Goal: Task Accomplishment & Management: Use online tool/utility

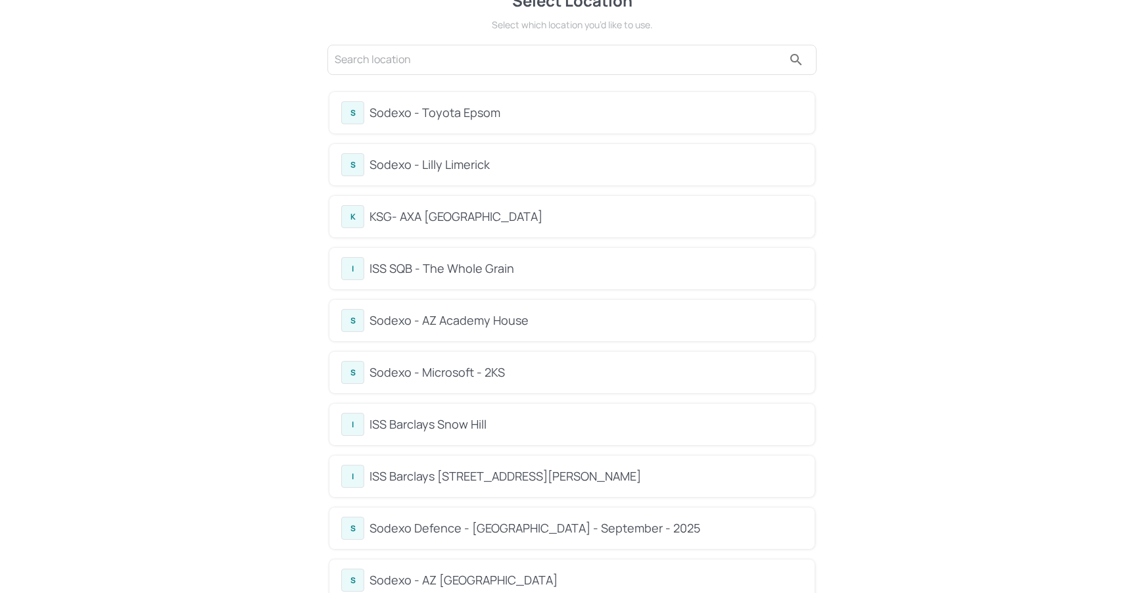
scroll to position [99, 0]
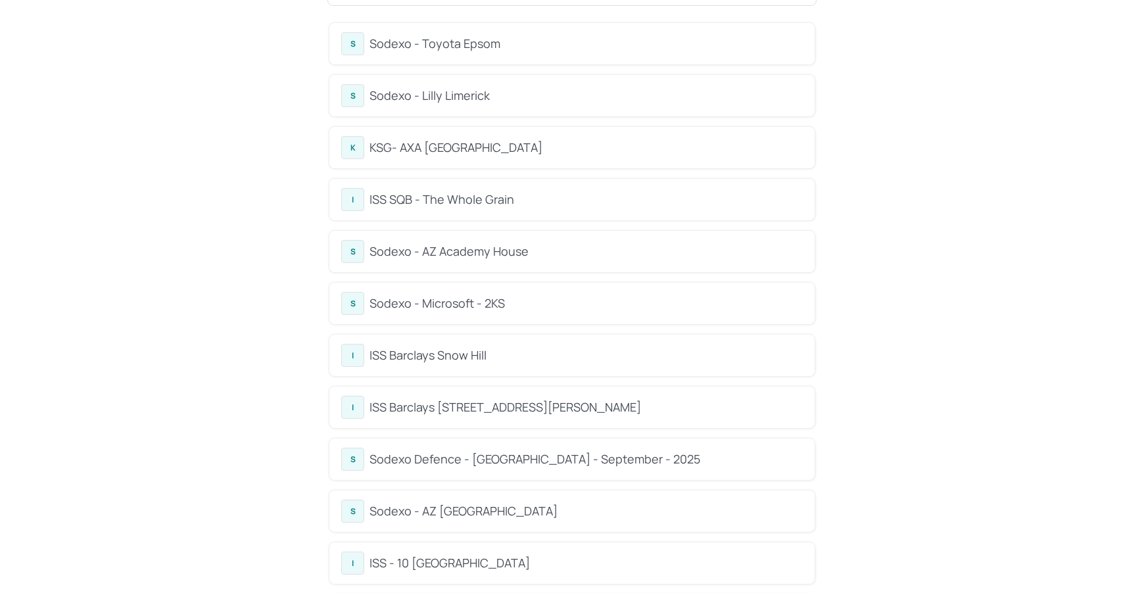
click at [462, 302] on div "Sodexo - Microsoft - 2KS" at bounding box center [586, 304] width 433 height 18
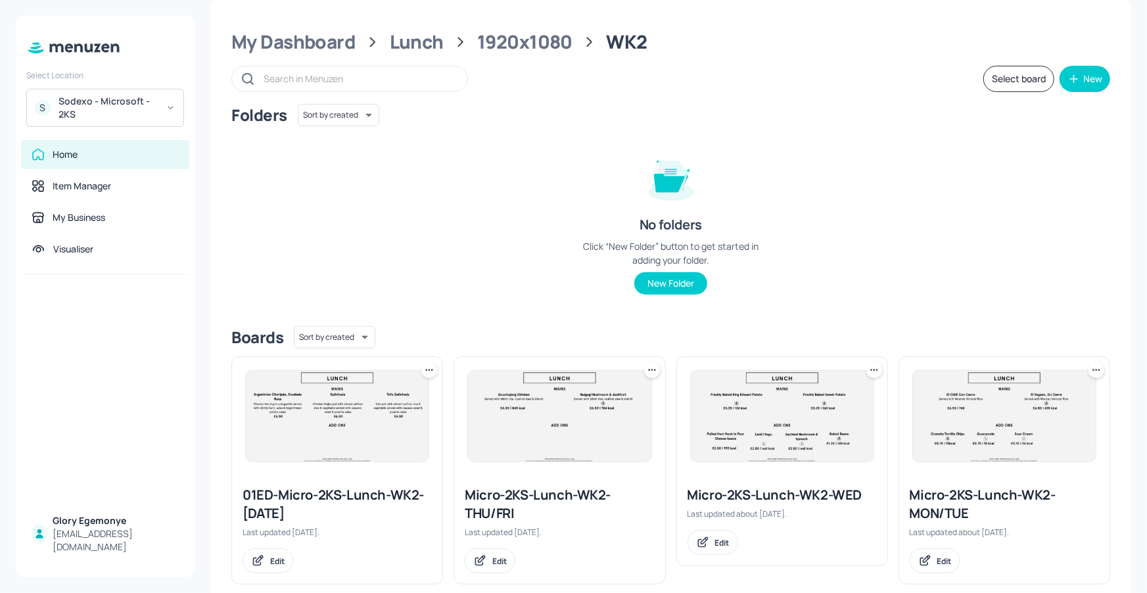
scroll to position [20, 0]
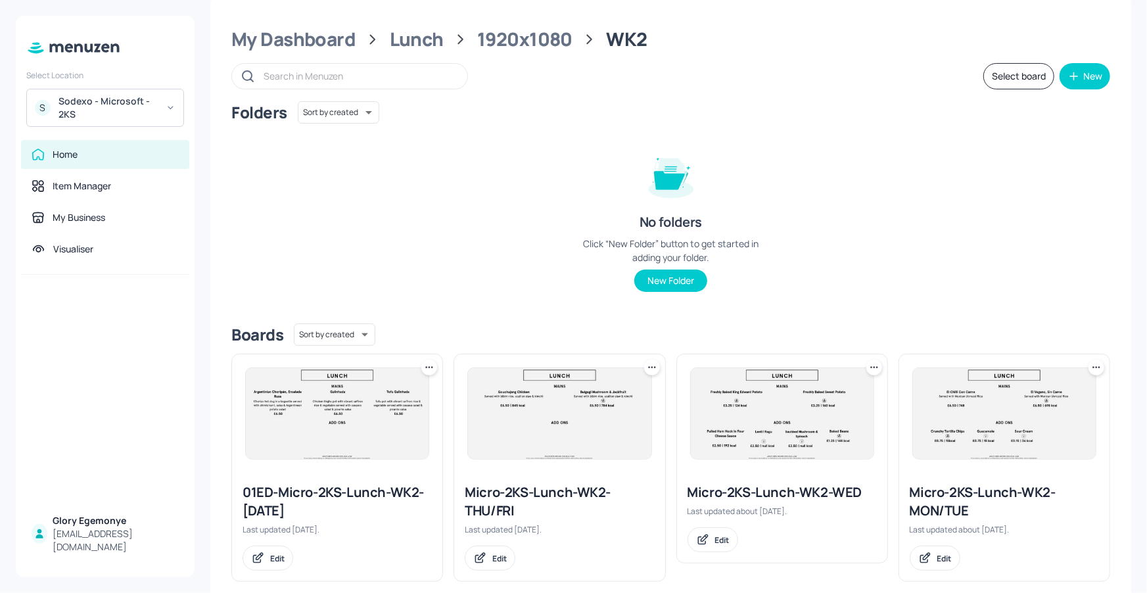
click at [411, 55] on div "My Dashboard Lunch 1920x1080 WK2 Select board New Folders Sort by created id ​ …" at bounding box center [670, 304] width 921 height 617
click at [412, 52] on div "My Dashboard Lunch 1920x1080 WK2 Select board New Folders Sort by created id ​ …" at bounding box center [670, 304] width 921 height 617
click at [417, 44] on div "Lunch" at bounding box center [417, 40] width 54 height 24
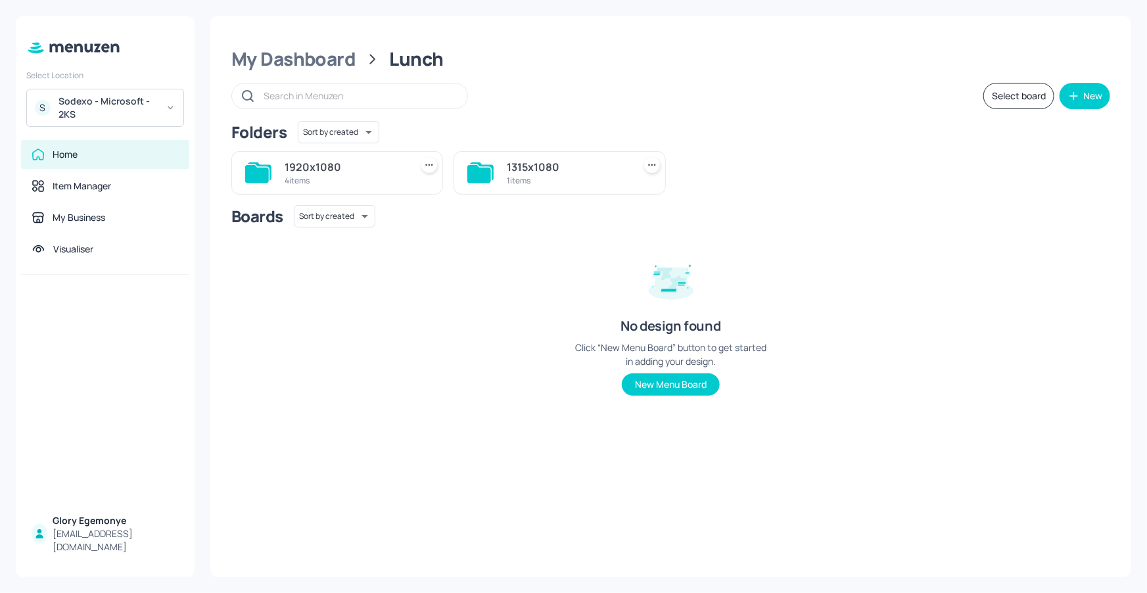
click at [263, 175] on icon at bounding box center [257, 174] width 24 height 18
click at [481, 172] on icon at bounding box center [480, 174] width 24 height 18
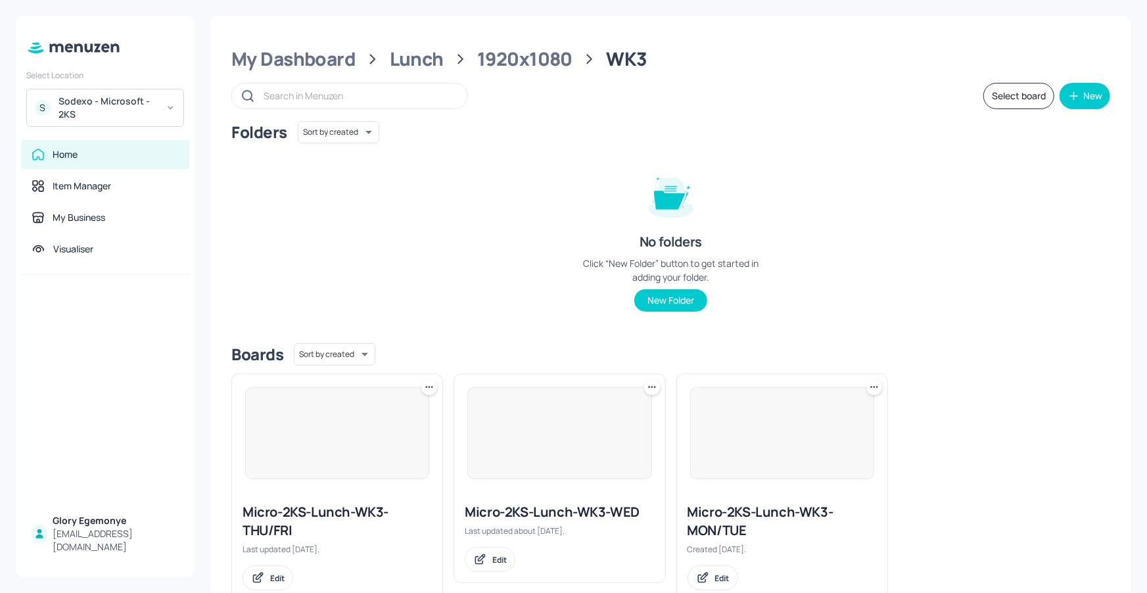
scroll to position [39, 0]
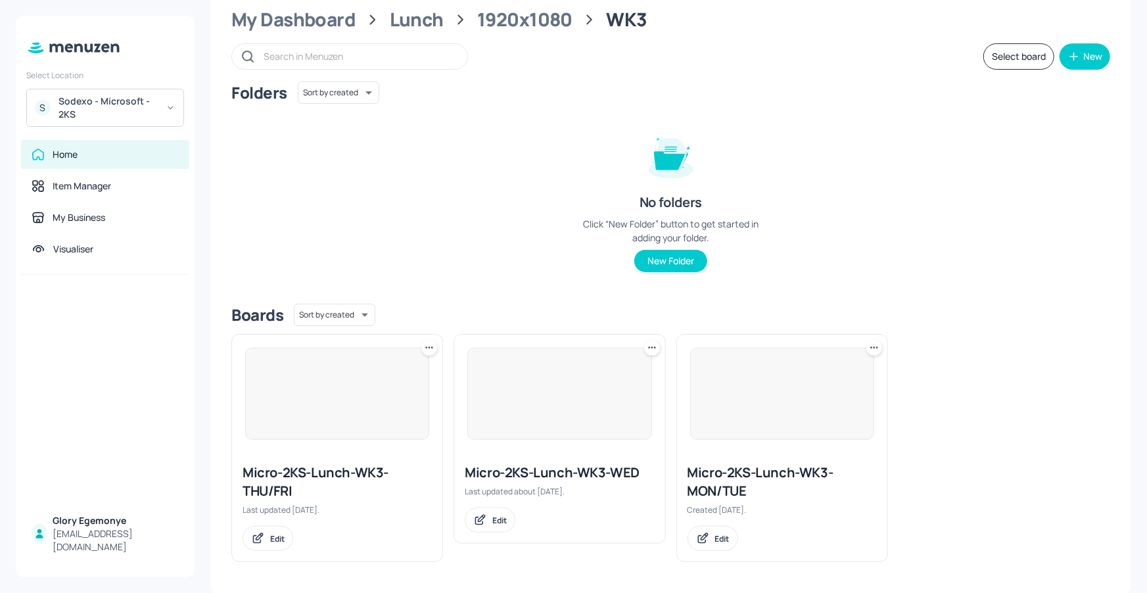
click at [710, 473] on div "Micro-2KS-Lunch-WK3-MON/TUE" at bounding box center [782, 482] width 189 height 37
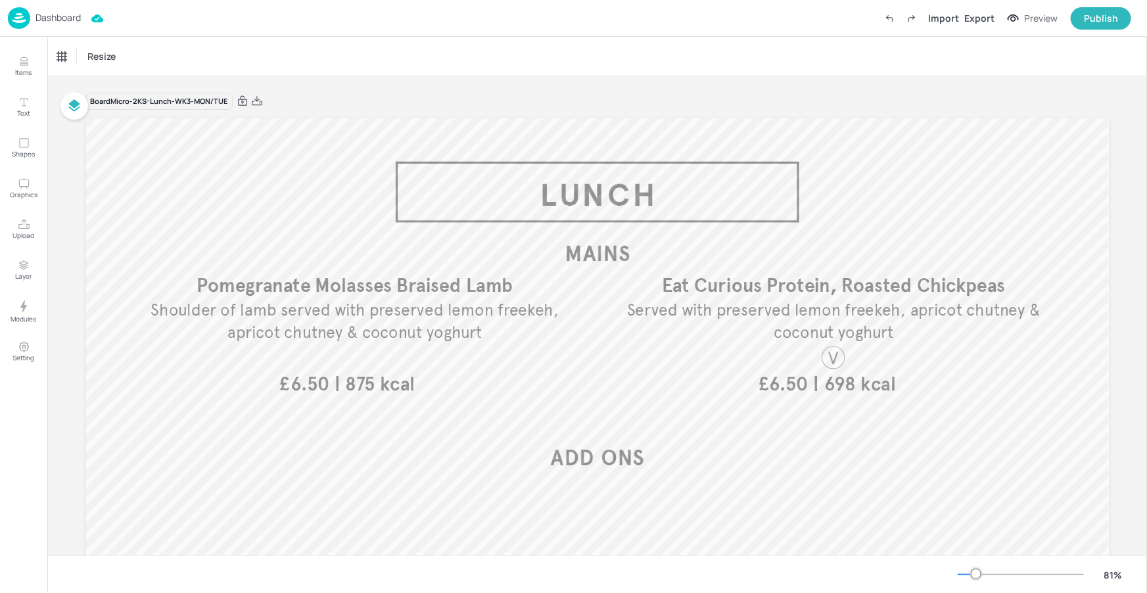
click at [59, 18] on p "Dashboard" at bounding box center [58, 17] width 45 height 9
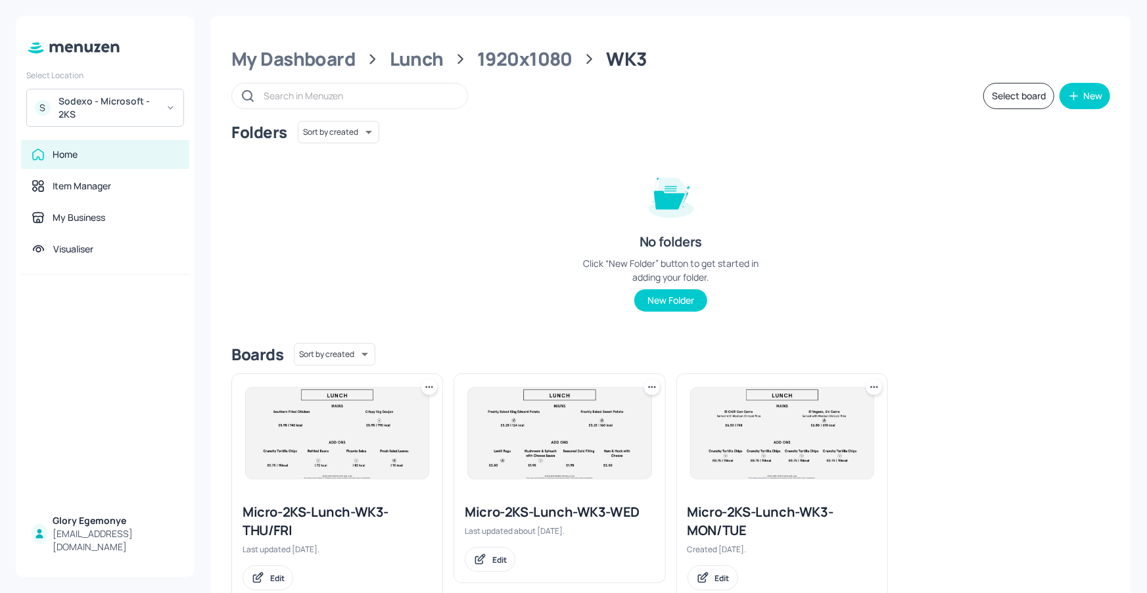
click at [330, 504] on div "Micro-2KS-Lunch-WK3-THU/FRI" at bounding box center [337, 521] width 189 height 37
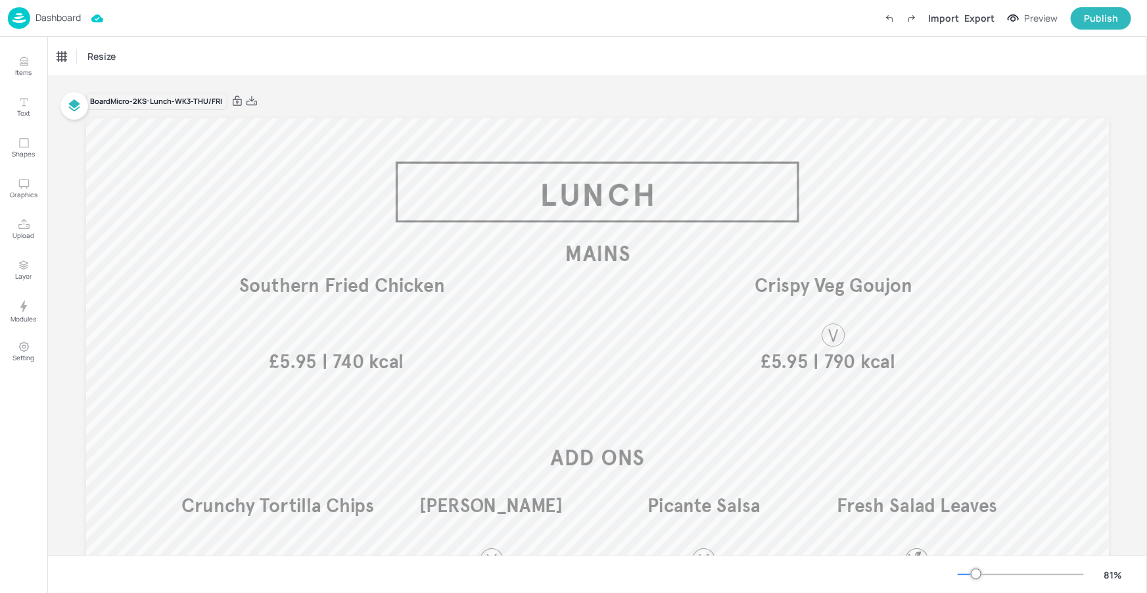
click at [967, 575] on div at bounding box center [1021, 574] width 126 height 11
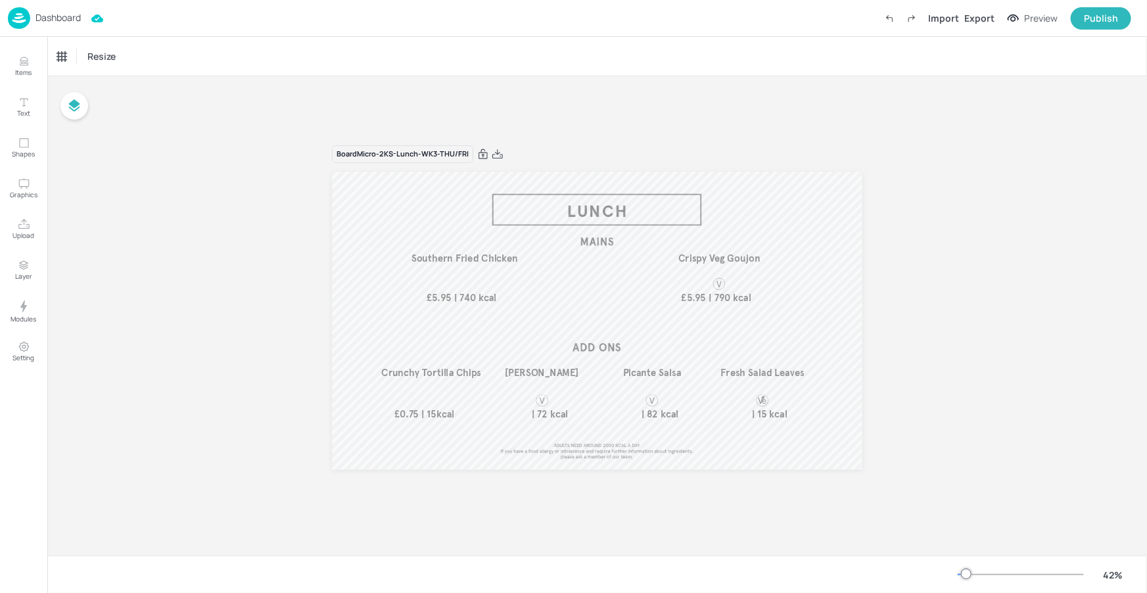
click at [67, 19] on p "Dashboard" at bounding box center [58, 17] width 45 height 9
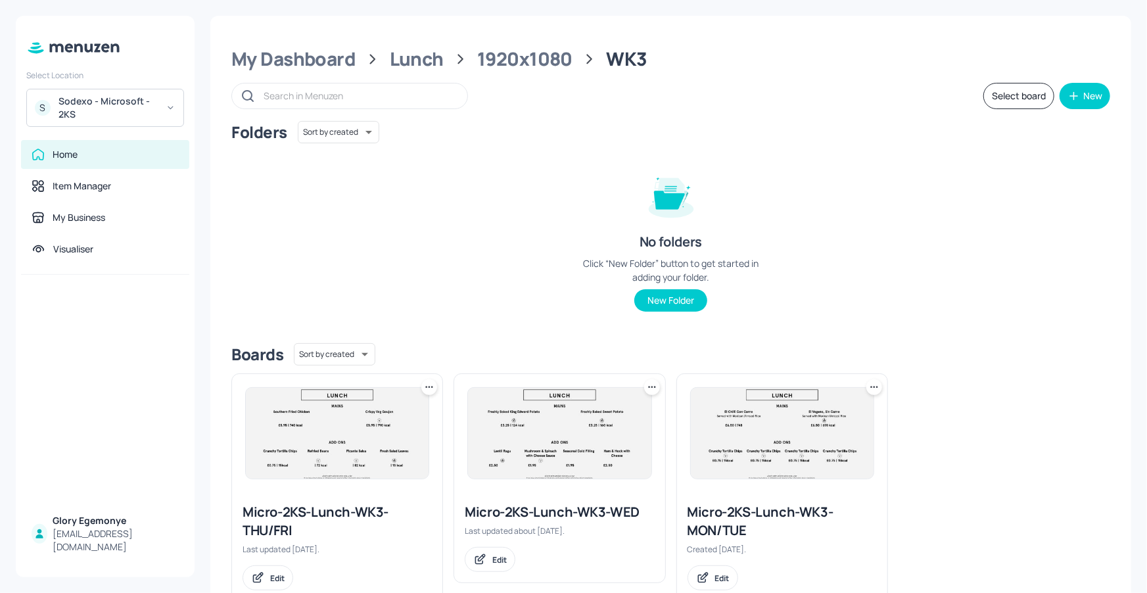
click at [81, 102] on div "Sodexo - Microsoft - 2KS" at bounding box center [108, 108] width 99 height 26
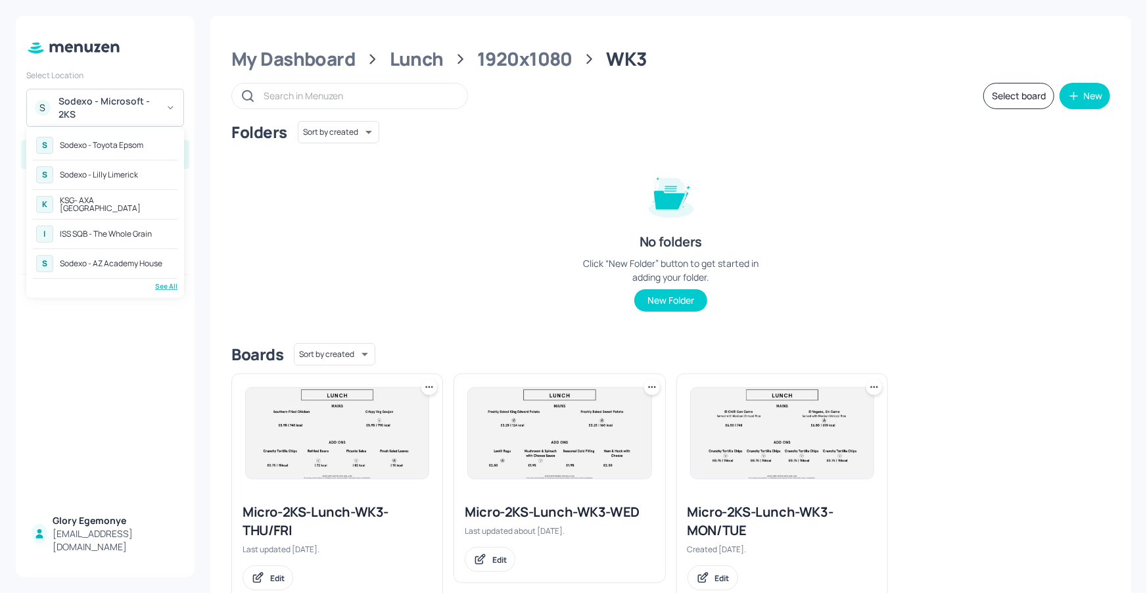
click at [167, 287] on div "See All" at bounding box center [105, 286] width 145 height 10
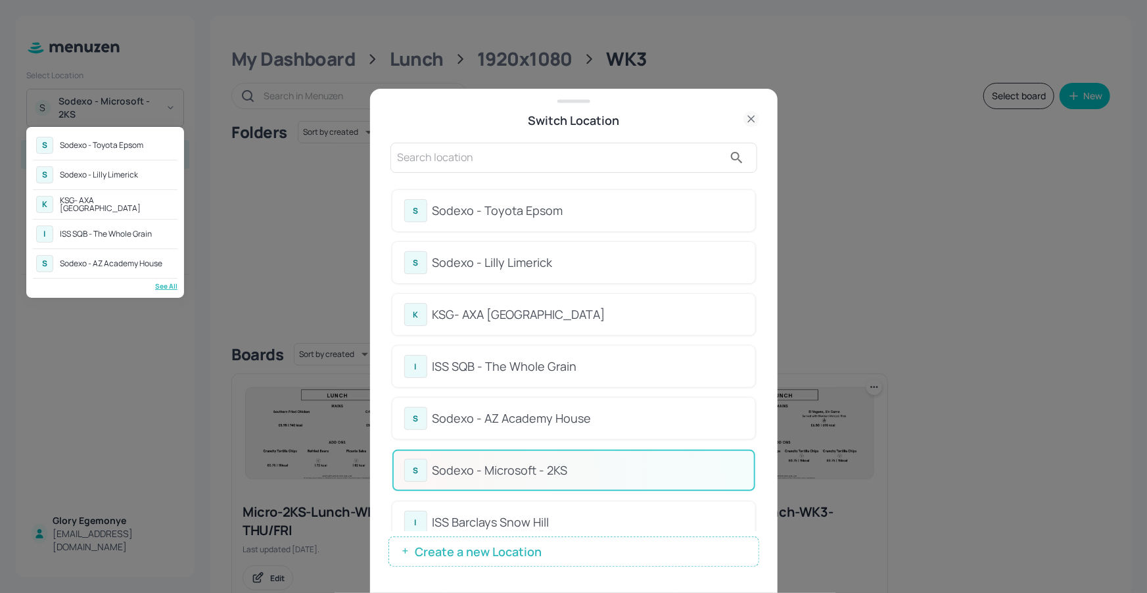
drag, startPoint x: 600, startPoint y: 182, endPoint x: 587, endPoint y: 195, distance: 18.1
click at [600, 182] on div at bounding box center [573, 296] width 1147 height 593
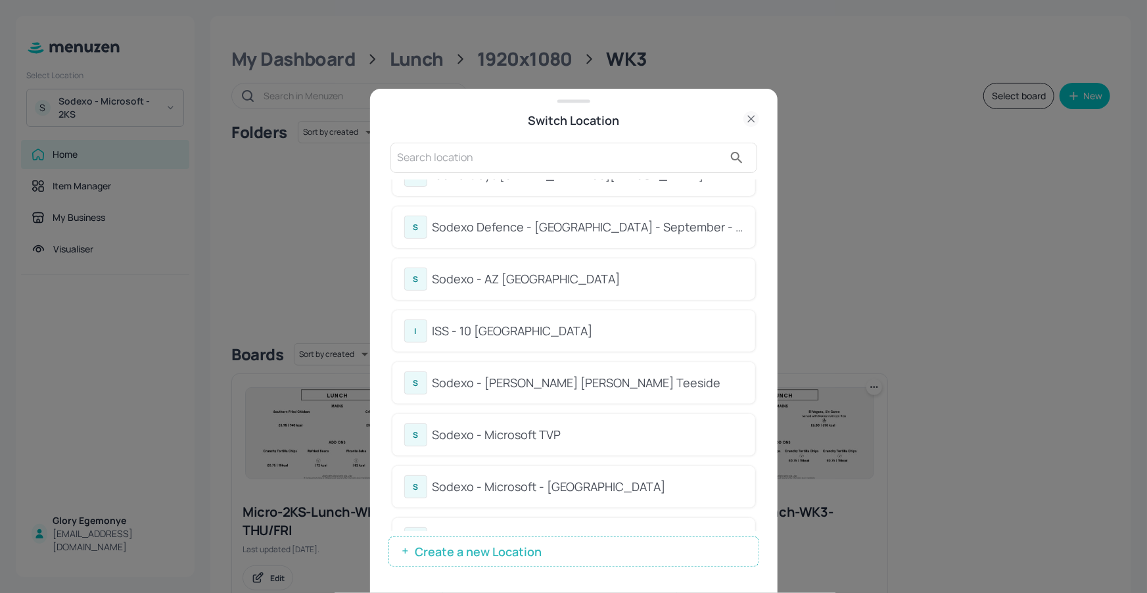
scroll to position [400, 0]
click at [525, 439] on div "Sodexo - Microsoft TVP" at bounding box center [588, 434] width 311 height 18
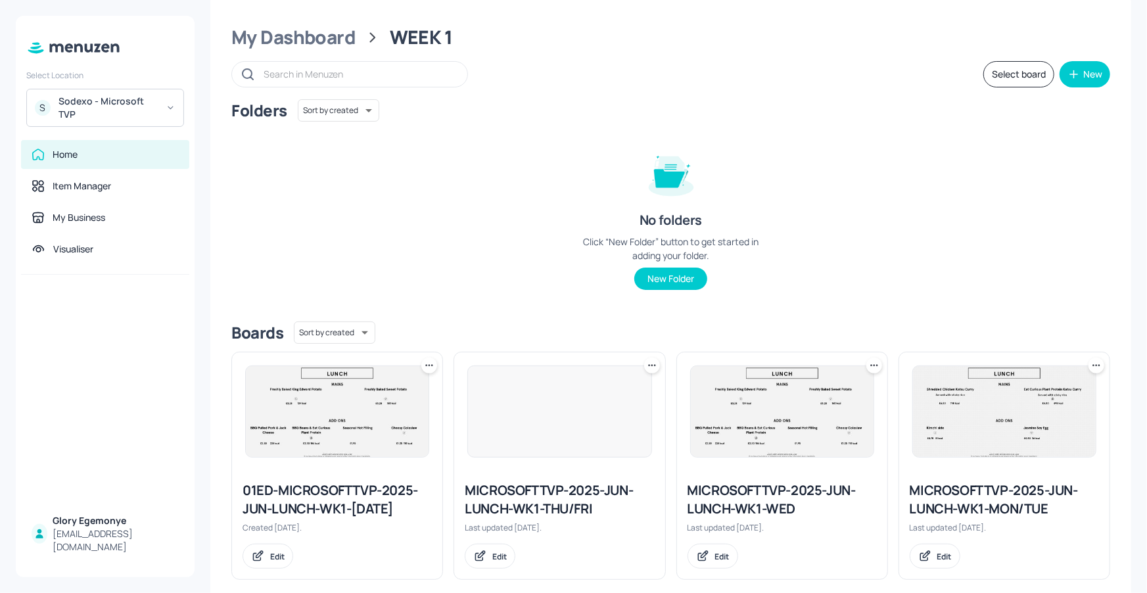
scroll to position [39, 0]
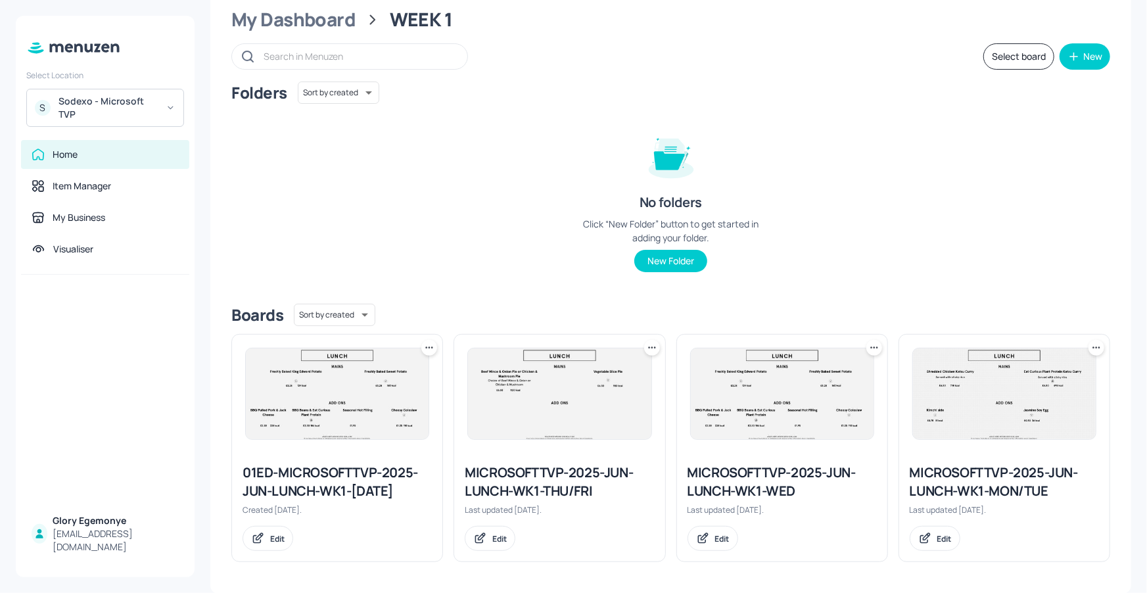
click at [306, 24] on div "My Dashboard" at bounding box center [293, 20] width 124 height 24
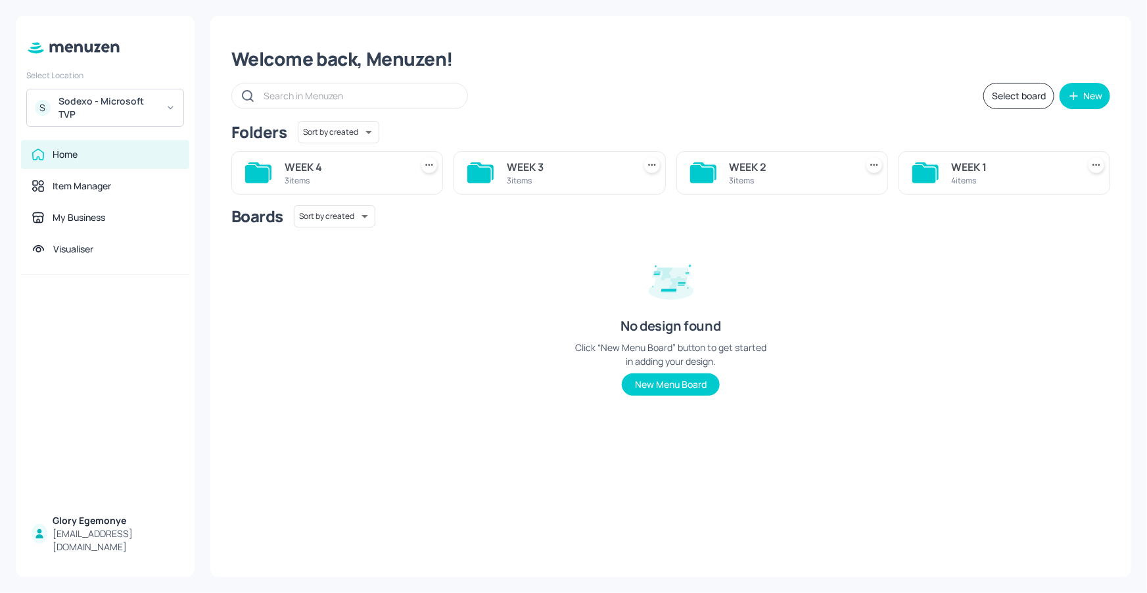
scroll to position [0, 0]
click at [701, 166] on icon at bounding box center [703, 172] width 26 height 21
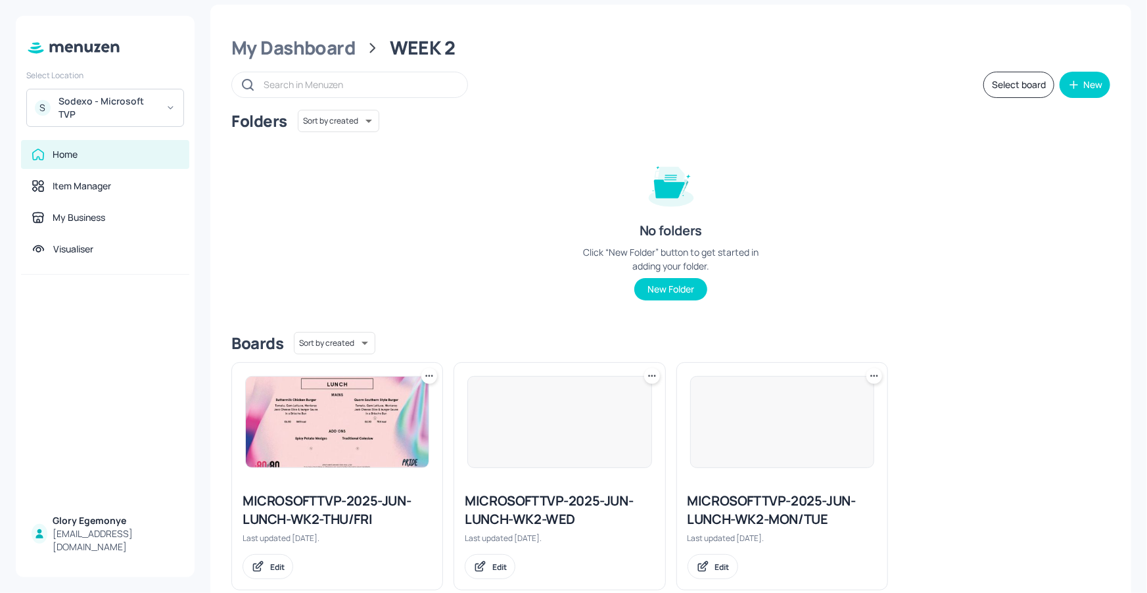
scroll to position [24, 0]
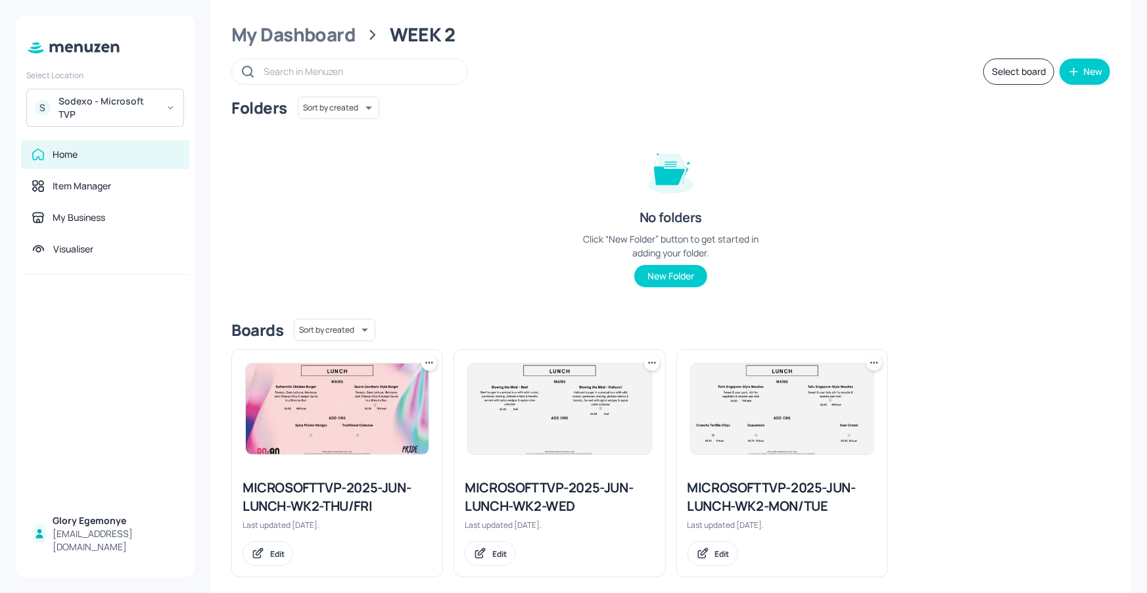
click at [715, 507] on div "MICROSOFTTVP-2025-JUN-LUNCH-WK2-MON/TUE" at bounding box center [782, 497] width 189 height 37
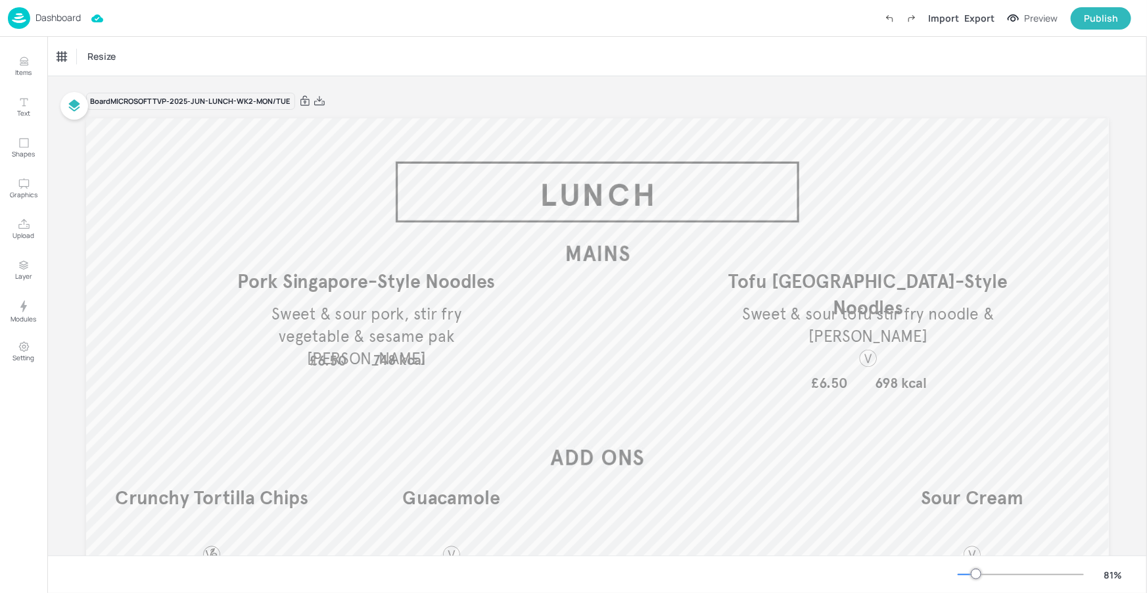
click at [82, 18] on div "Dashboard Import Export Preview Publish" at bounding box center [570, 18] width 1124 height 36
click at [73, 18] on p "Dashboard" at bounding box center [58, 17] width 45 height 9
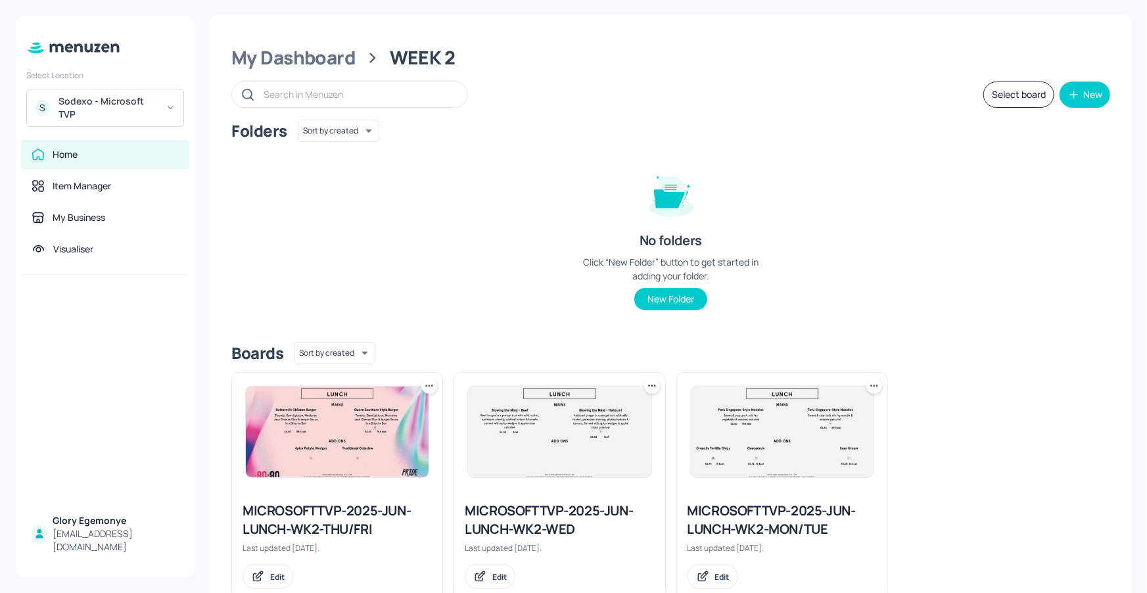
scroll to position [2, 0]
click at [546, 513] on div "MICROSOFTTVP-2025-JUN-LUNCH-WK2-WED" at bounding box center [559, 519] width 189 height 37
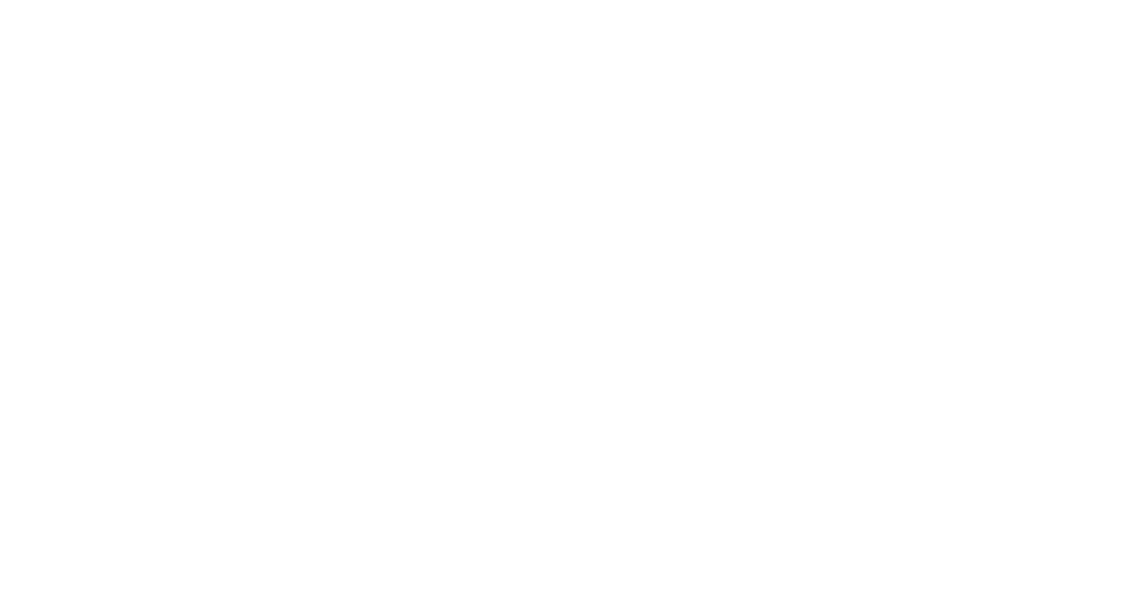
click at [546, 512] on div at bounding box center [573, 296] width 1147 height 593
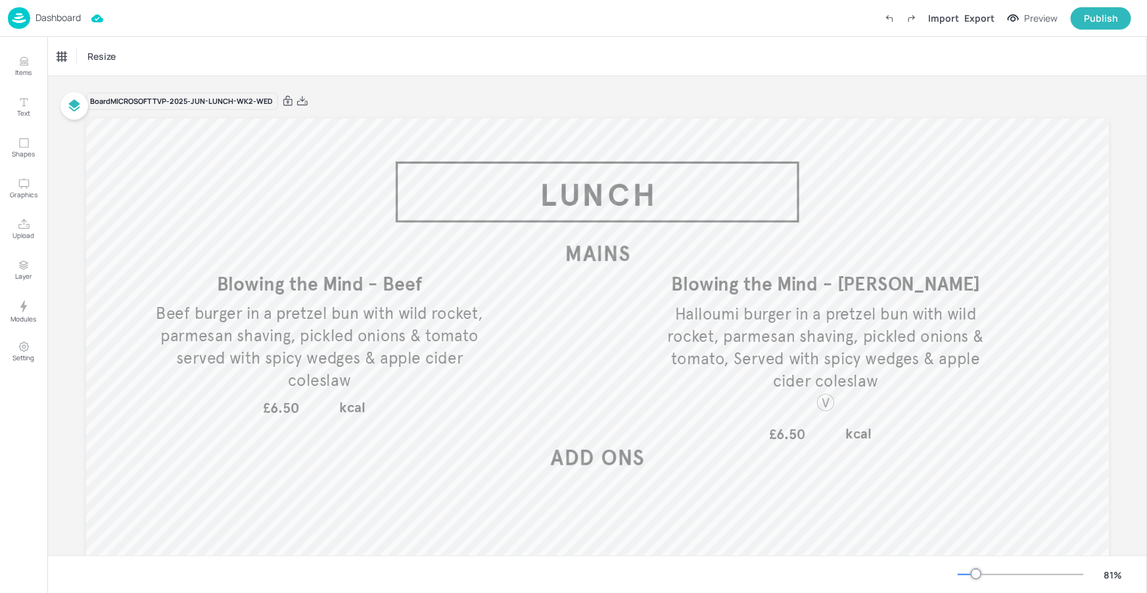
click at [75, 20] on p "Dashboard" at bounding box center [58, 17] width 45 height 9
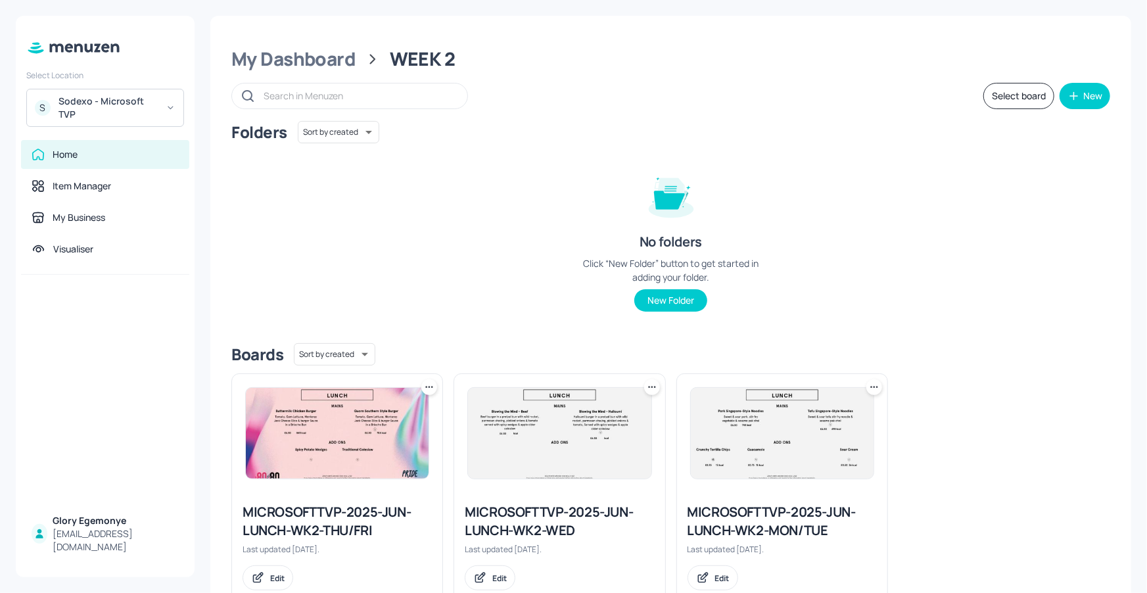
click at [343, 523] on div "MICROSOFTTVP-2025-JUN-LUNCH-WK2-THU/FRI" at bounding box center [337, 521] width 189 height 37
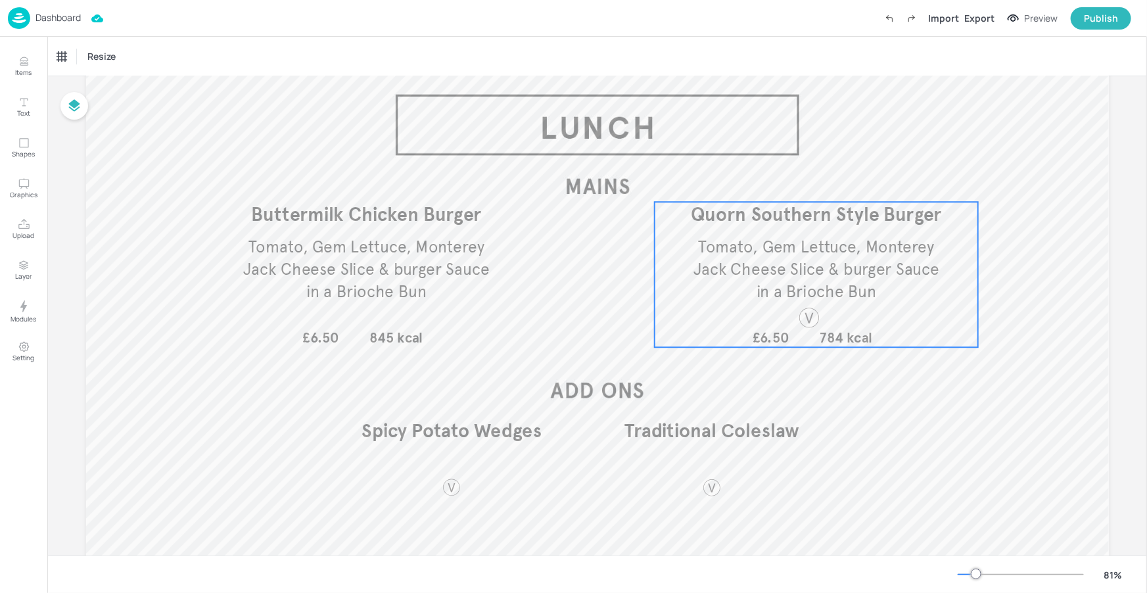
scroll to position [82, 0]
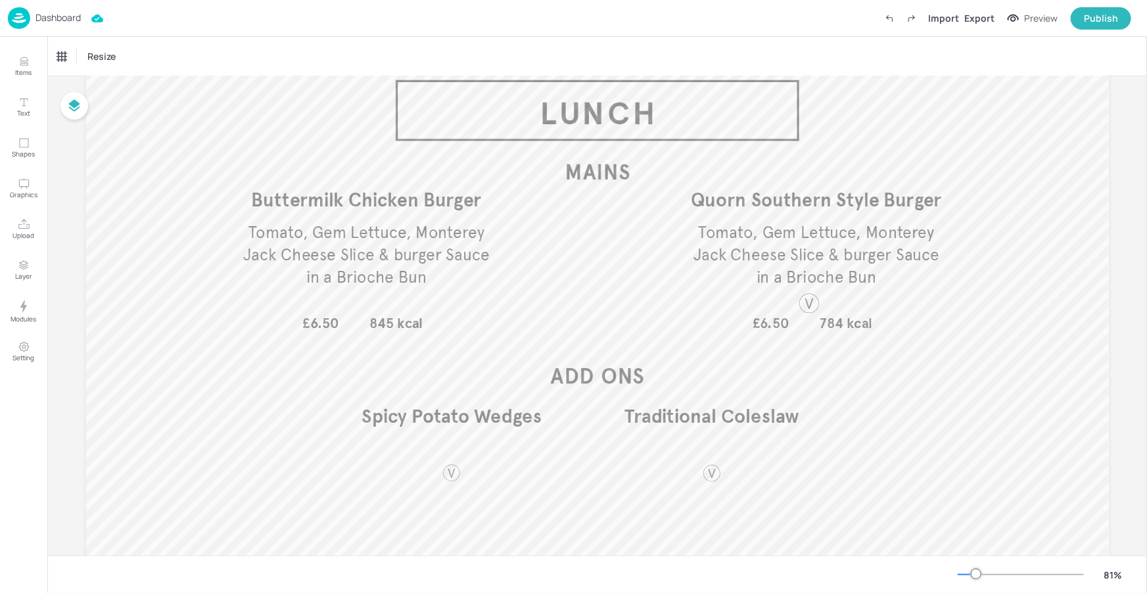
click at [71, 20] on p "Dashboard" at bounding box center [58, 17] width 45 height 9
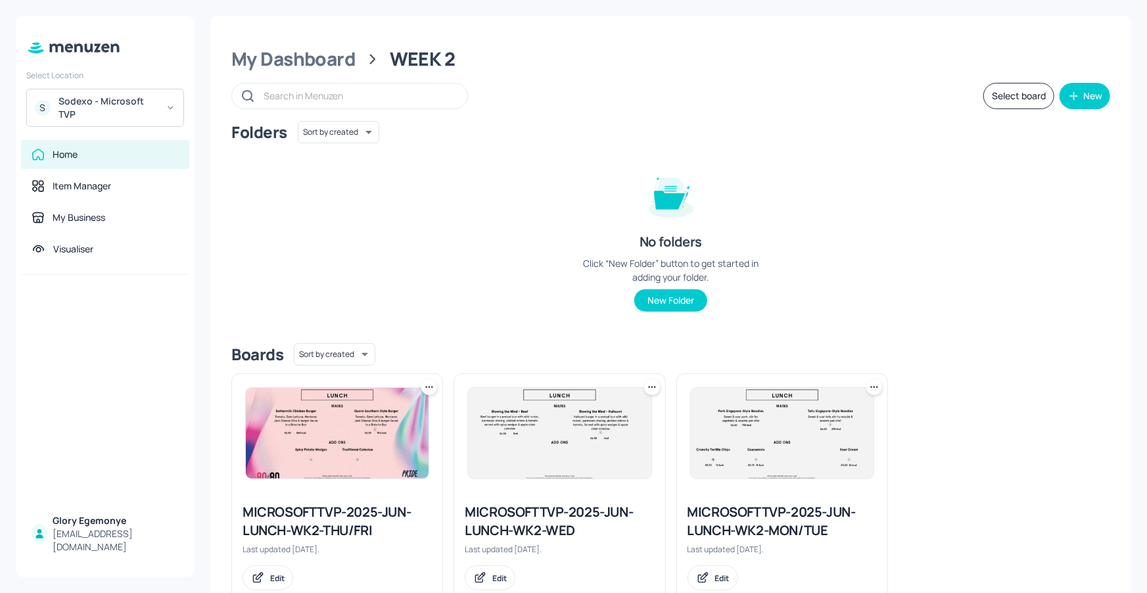
scroll to position [39, 0]
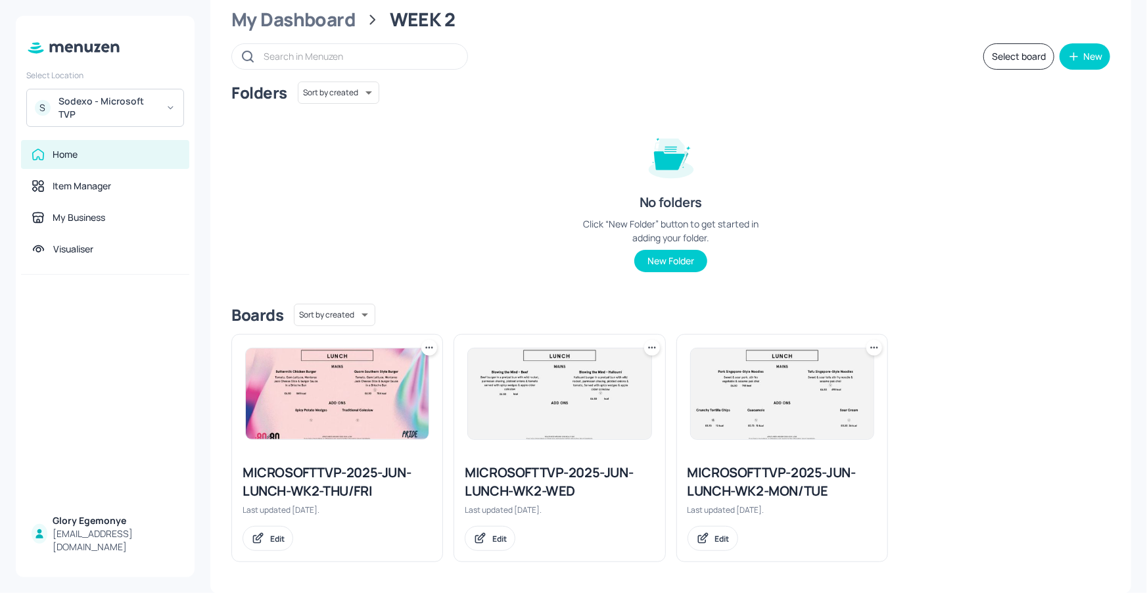
click at [711, 468] on div "MICROSOFTTVP-2025-JUN-LUNCH-WK2-MON/TUE" at bounding box center [782, 482] width 189 height 37
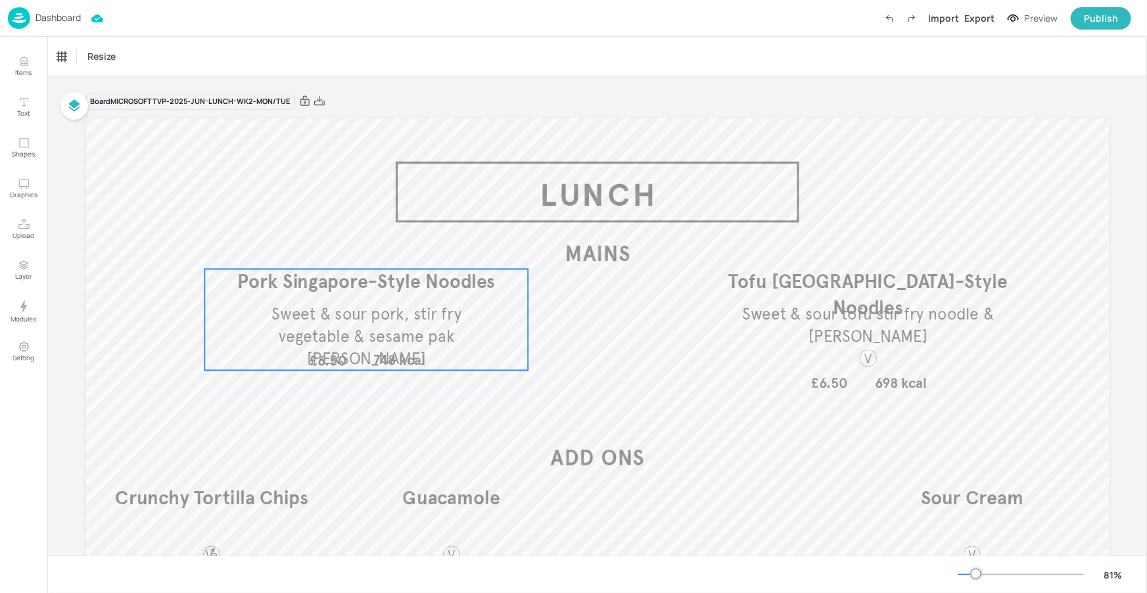
click at [410, 345] on span "Sweet & sour pork, stir fry vegetable & sesame pak [PERSON_NAME]" at bounding box center [366, 336] width 190 height 64
click at [159, 60] on div "Pork Singapore-Style Noodles" at bounding box center [111, 57] width 109 height 12
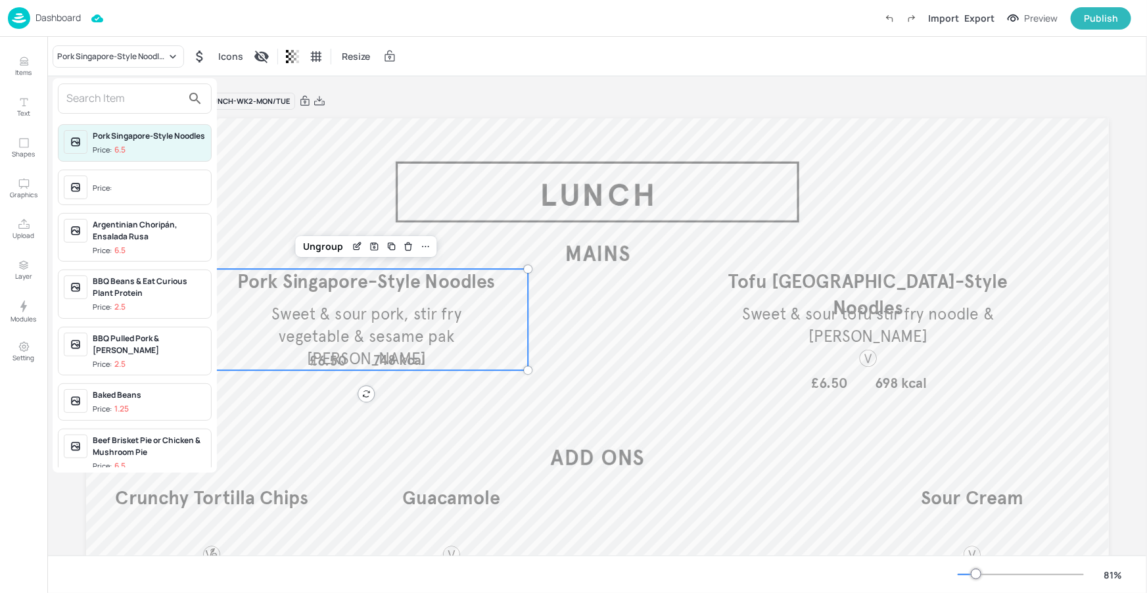
click at [154, 106] on input "text" at bounding box center [124, 98] width 116 height 21
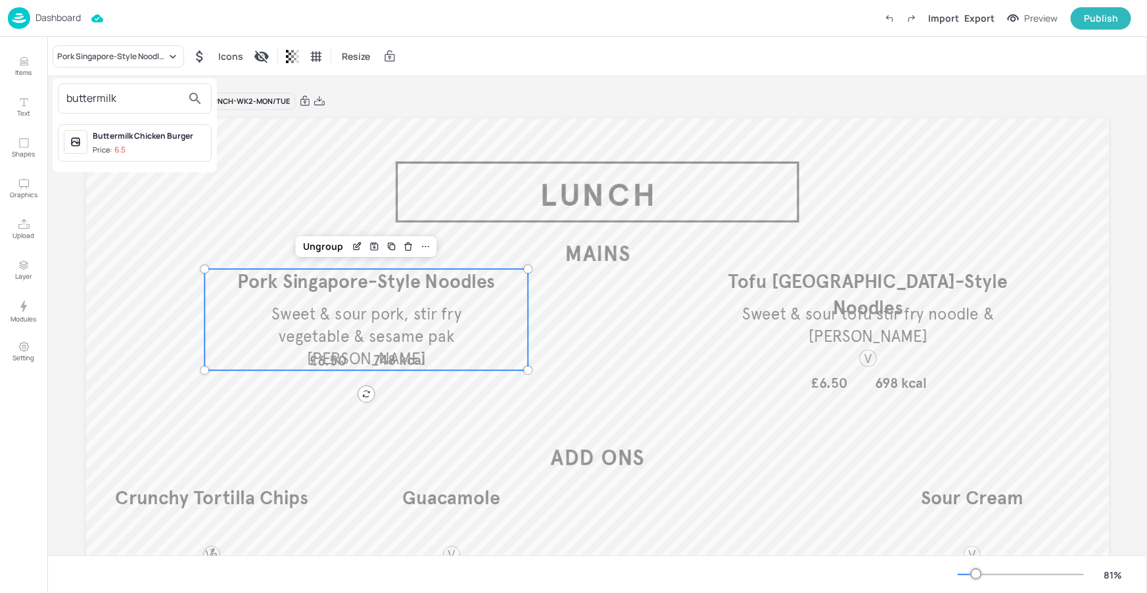
type input "buttermilk"
click at [186, 139] on div "Buttermilk Chicken Burger" at bounding box center [149, 136] width 113 height 12
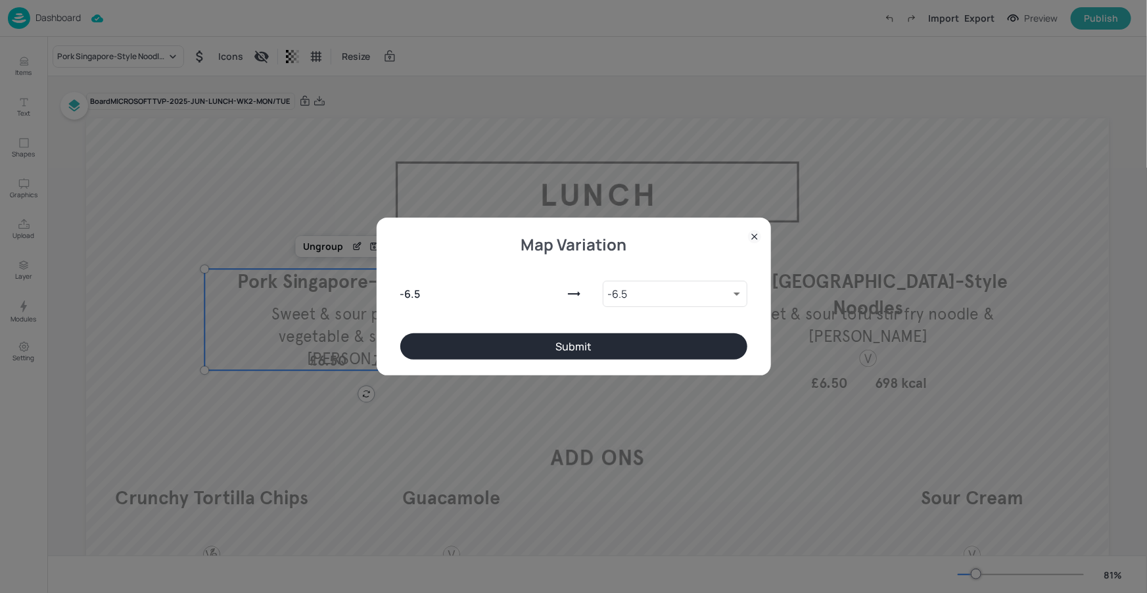
click at [622, 340] on button "Submit" at bounding box center [573, 346] width 347 height 26
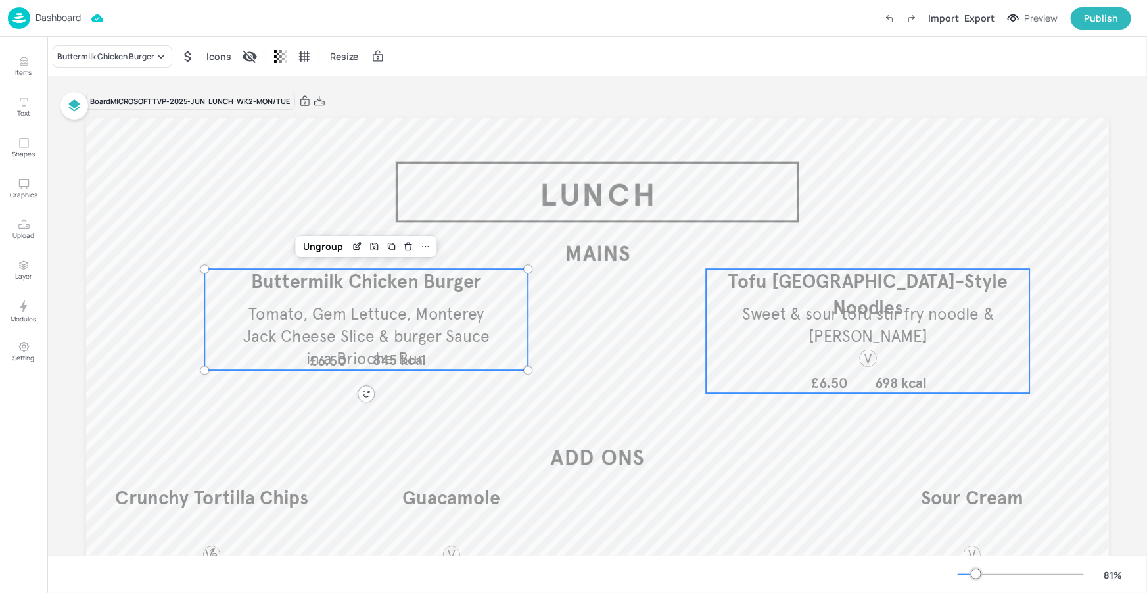
click at [828, 286] on span "Tofu [GEOGRAPHIC_DATA]-Style Noodles" at bounding box center [868, 294] width 279 height 49
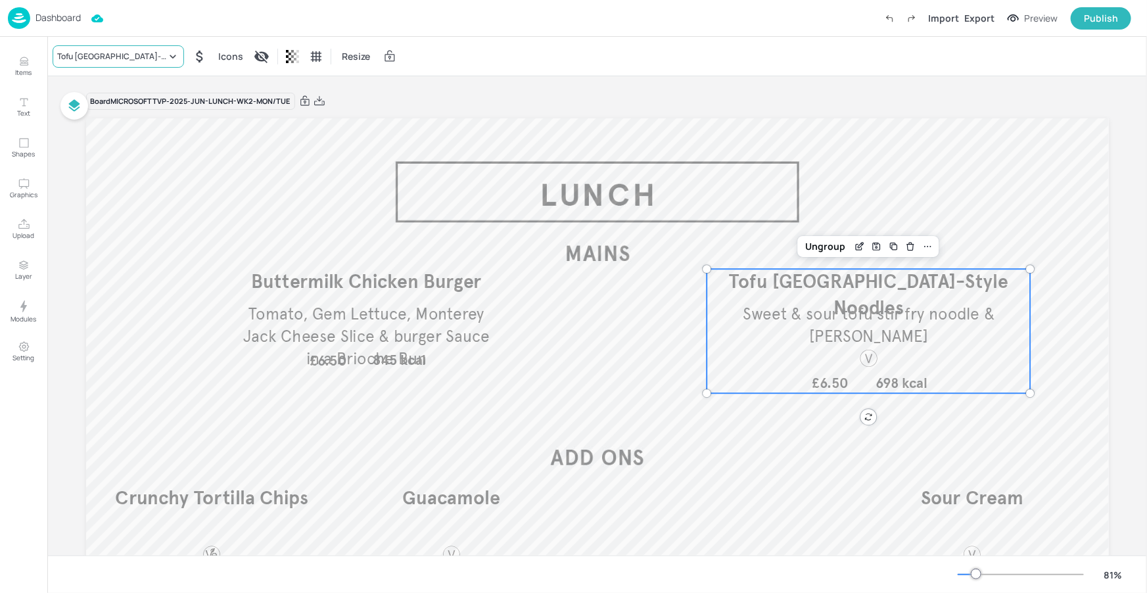
click at [153, 62] on div "Tofu [GEOGRAPHIC_DATA]-Style Noodles" at bounding box center [119, 56] width 132 height 22
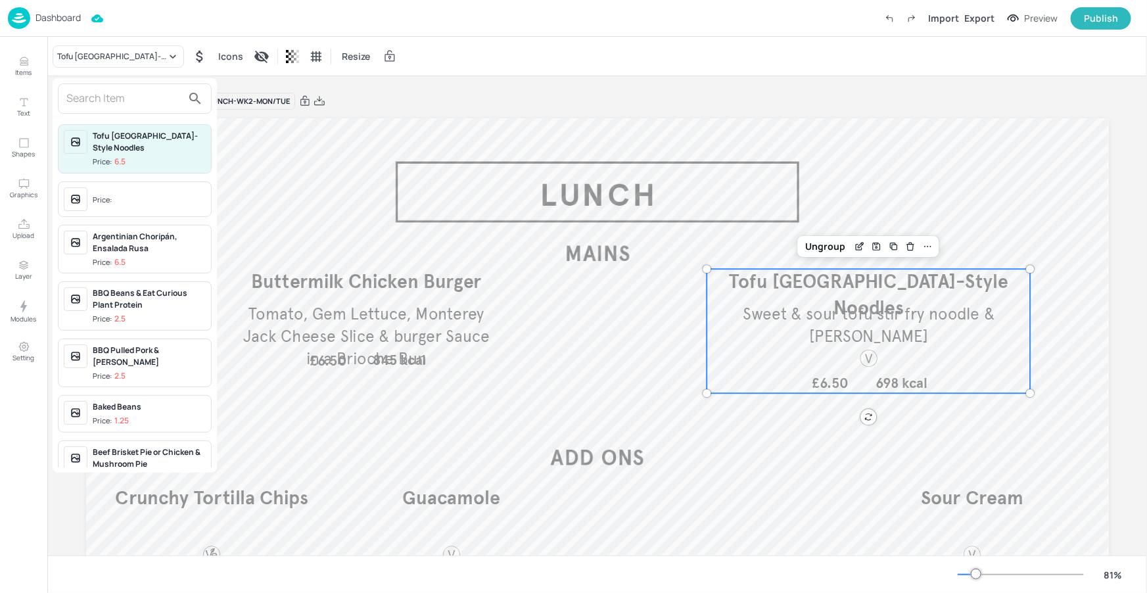
click at [128, 96] on input "text" at bounding box center [124, 98] width 116 height 21
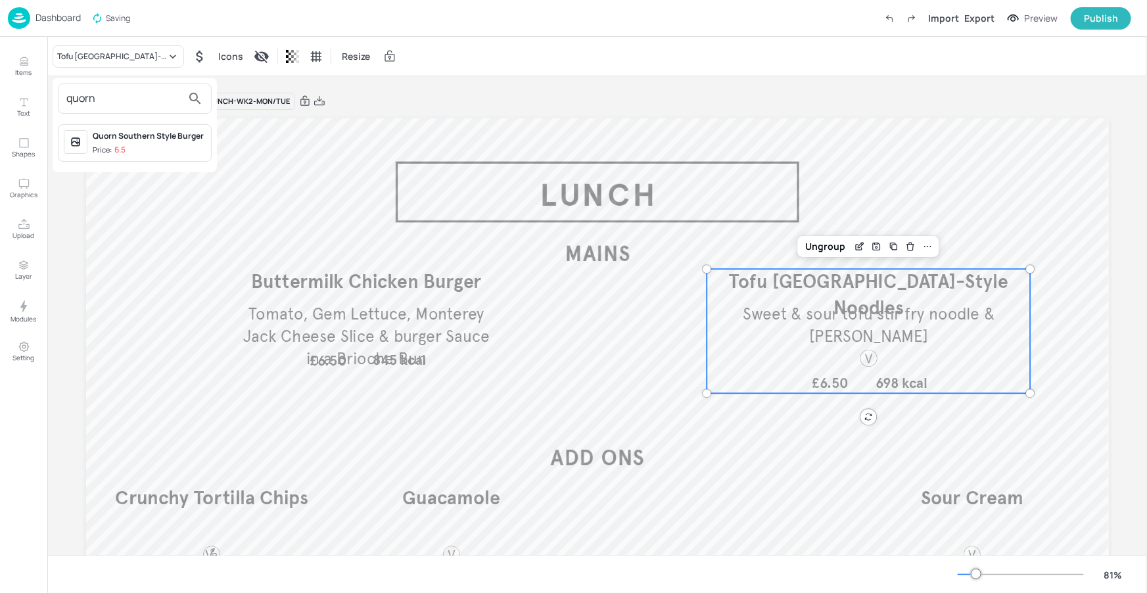
type input "quorn"
click at [121, 133] on div "Quorn Southern Style Burger" at bounding box center [149, 136] width 113 height 12
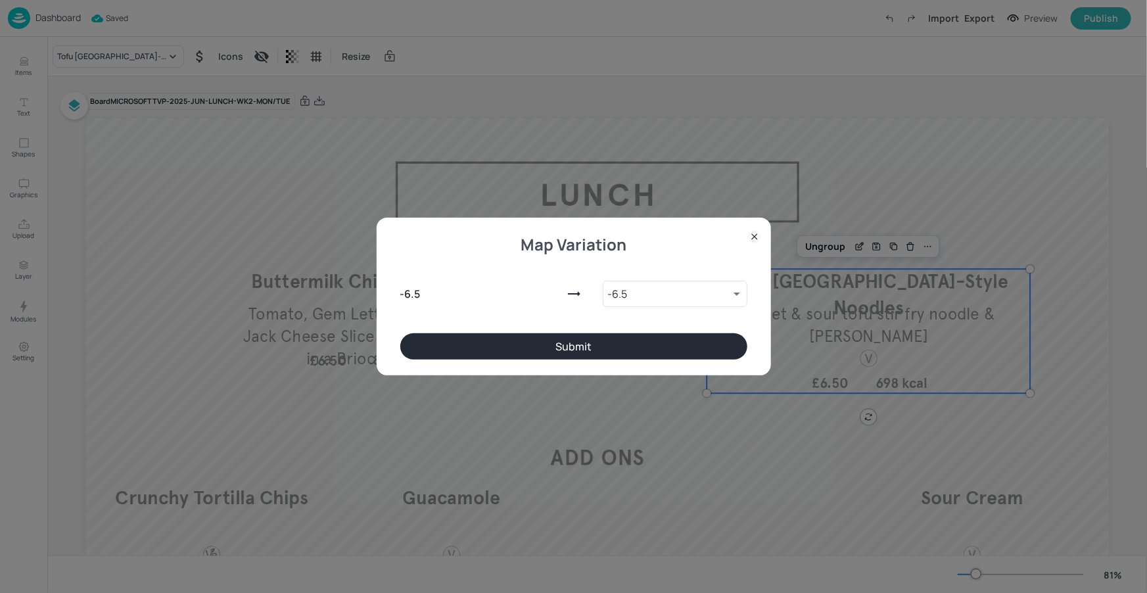
click at [696, 351] on button "Submit" at bounding box center [573, 346] width 347 height 26
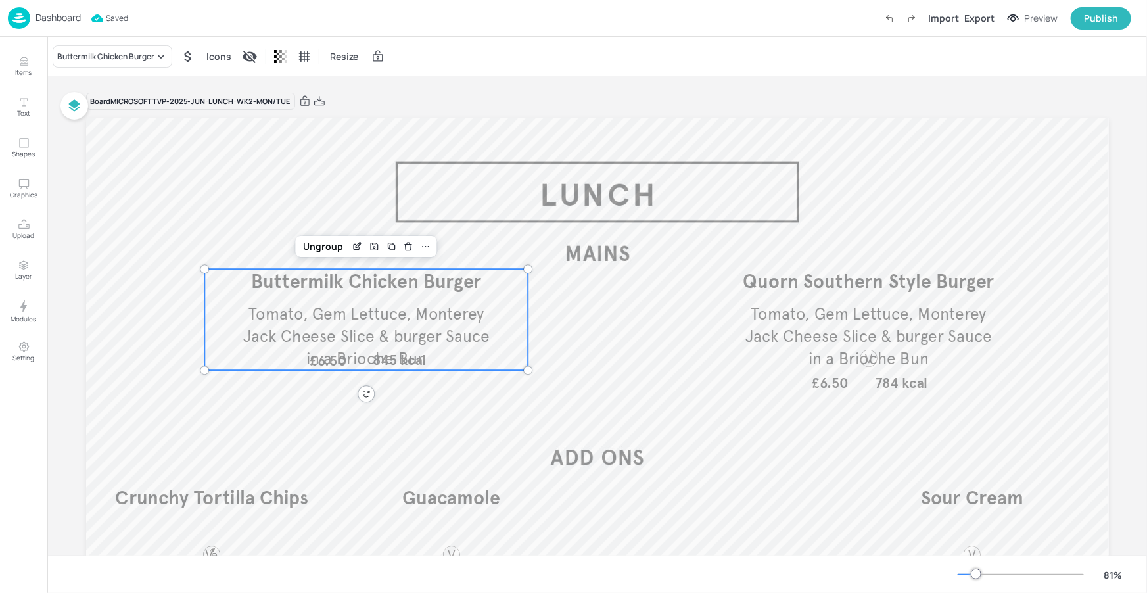
click at [398, 335] on span "Tomato, Gem Lettuce, Monterey Jack Cheese Slice & burger Sauce in a Brioche Bun" at bounding box center [366, 336] width 246 height 64
click at [315, 244] on div "Ungroup" at bounding box center [324, 246] width 51 height 17
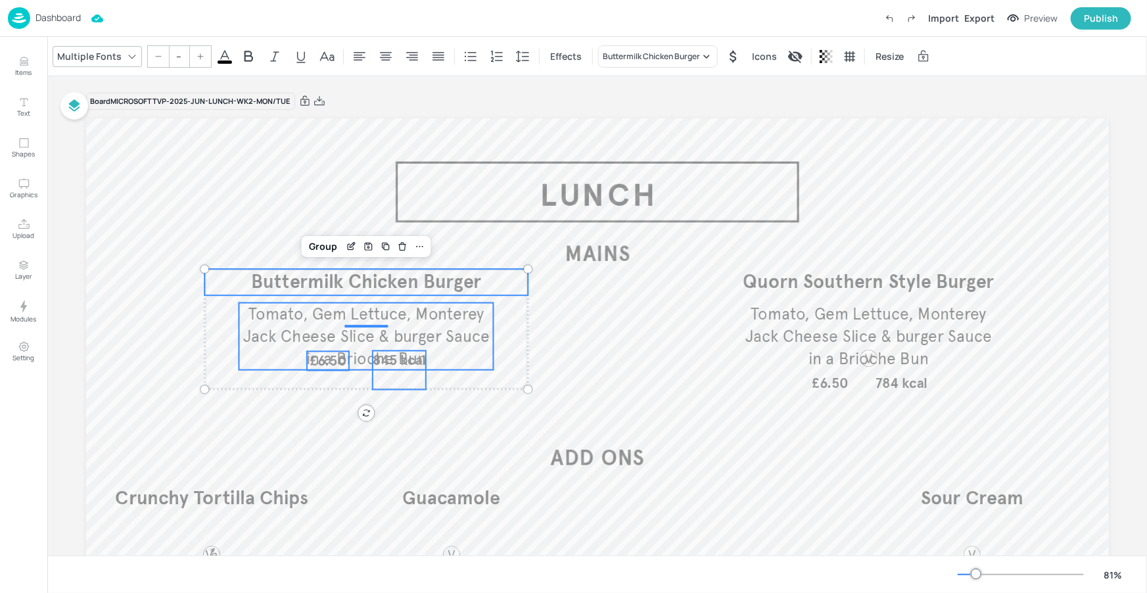
click at [328, 362] on span "£6.50" at bounding box center [328, 360] width 37 height 17
type input "26"
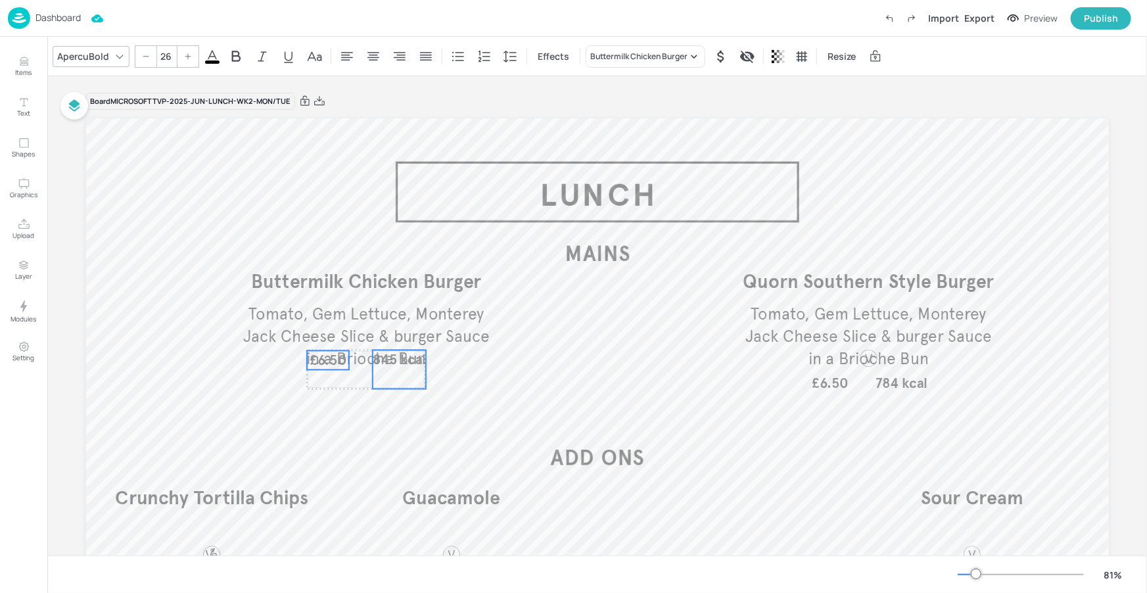
click at [390, 361] on span "845 kcal" at bounding box center [398, 359] width 53 height 17
drag, startPoint x: 389, startPoint y: 362, endPoint x: 387, endPoint y: 387, distance: 25.1
click at [387, 387] on span "845 kcal" at bounding box center [396, 384] width 53 height 17
click at [406, 389] on span "845 kcal" at bounding box center [396, 384] width 53 height 17
click at [412, 391] on p "845 kcal" at bounding box center [398, 382] width 53 height 19
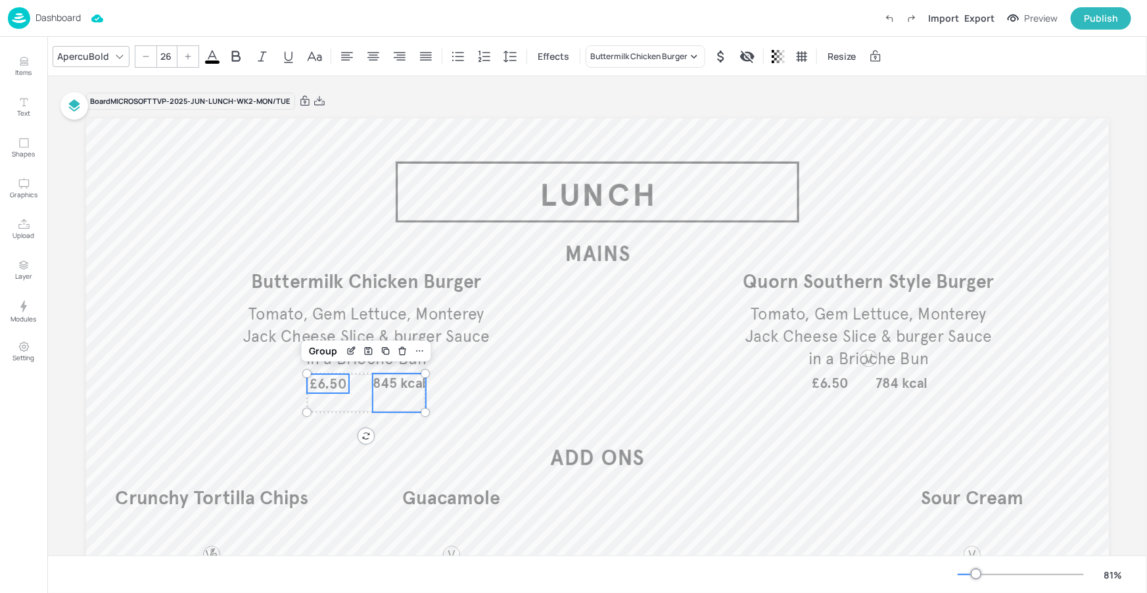
click at [419, 391] on p "845 kcal" at bounding box center [398, 382] width 53 height 19
drag, startPoint x: 423, startPoint y: 393, endPoint x: 431, endPoint y: 389, distance: 8.8
click at [340, 388] on span "£6.50" at bounding box center [328, 383] width 37 height 17
click at [325, 352] on div "Group" at bounding box center [327, 351] width 39 height 17
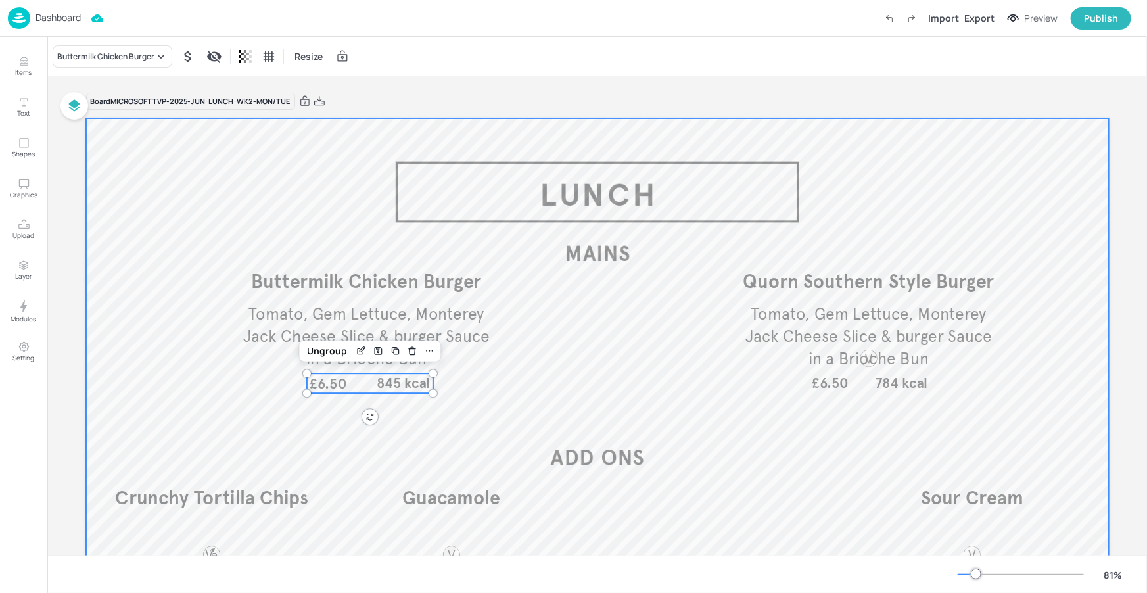
click at [497, 366] on div at bounding box center [597, 405] width 1023 height 575
click at [383, 383] on span "845 kcal" at bounding box center [402, 383] width 53 height 17
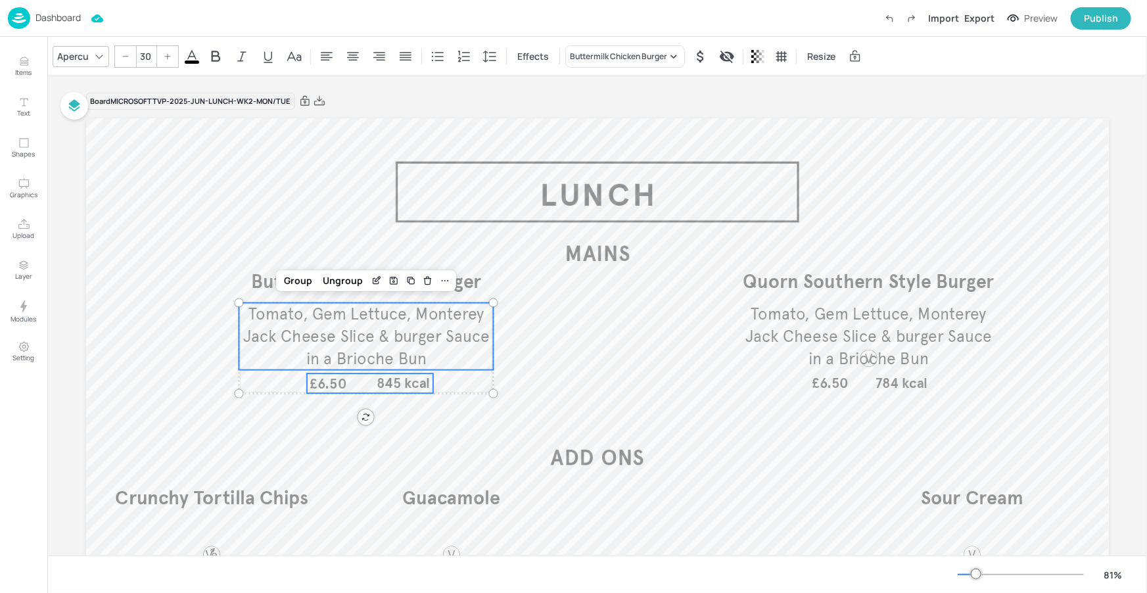
click at [431, 337] on span "Tomato, Gem Lettuce, Monterey Jack Cheese Slice & burger Sauce in a Brioche Bun" at bounding box center [366, 336] width 246 height 64
type input "--"
click at [464, 283] on span "Buttermilk Chicken Burger" at bounding box center [366, 282] width 230 height 24
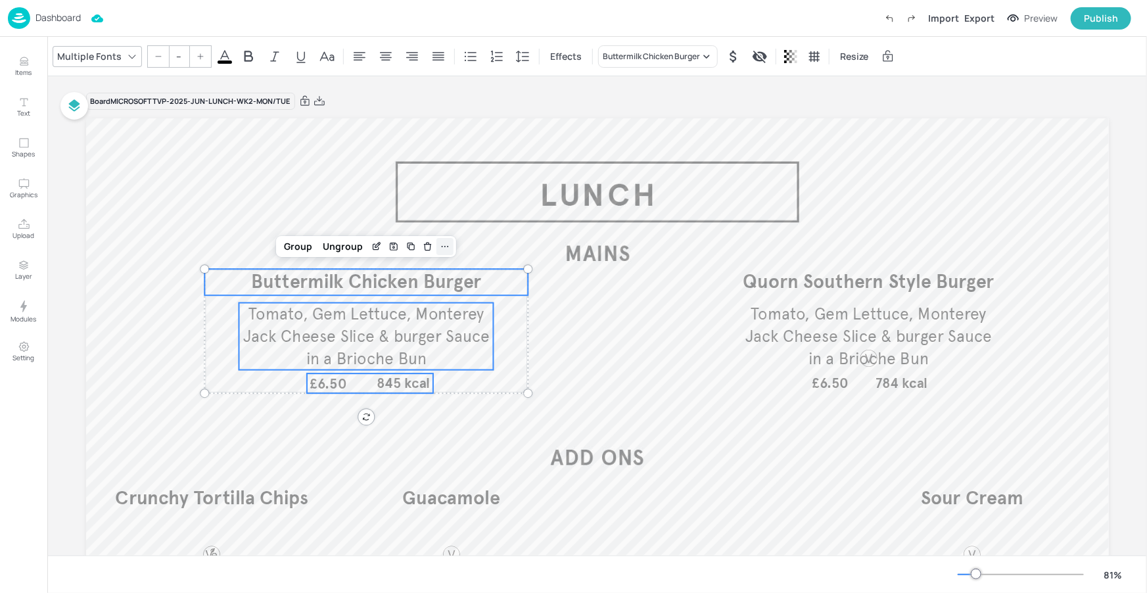
click at [440, 245] on icon at bounding box center [445, 246] width 11 height 11
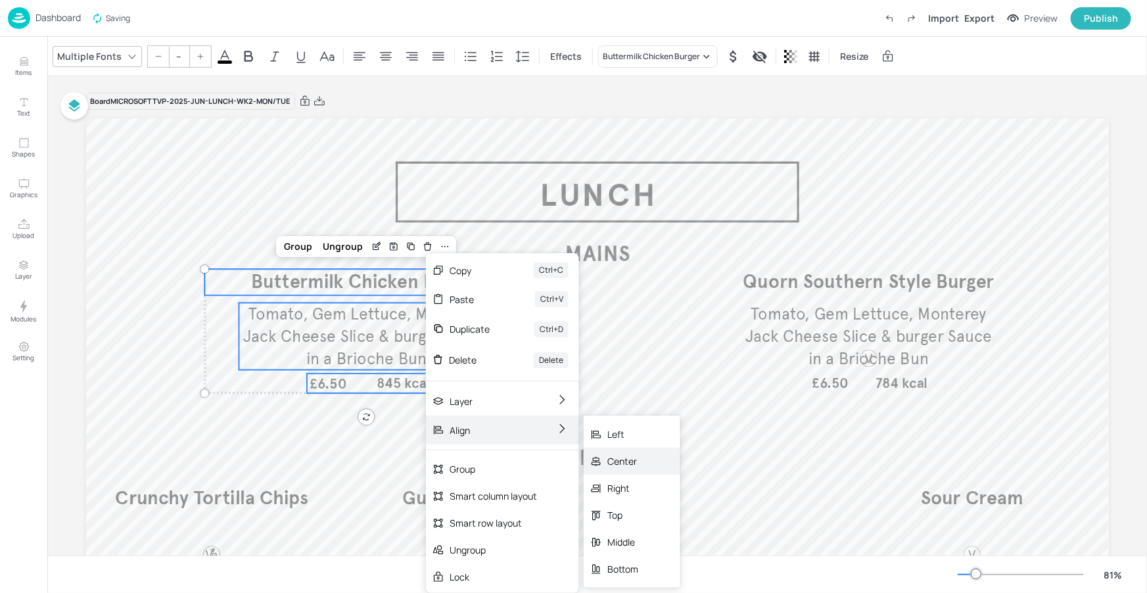
click at [626, 464] on div "Center" at bounding box center [623, 461] width 31 height 14
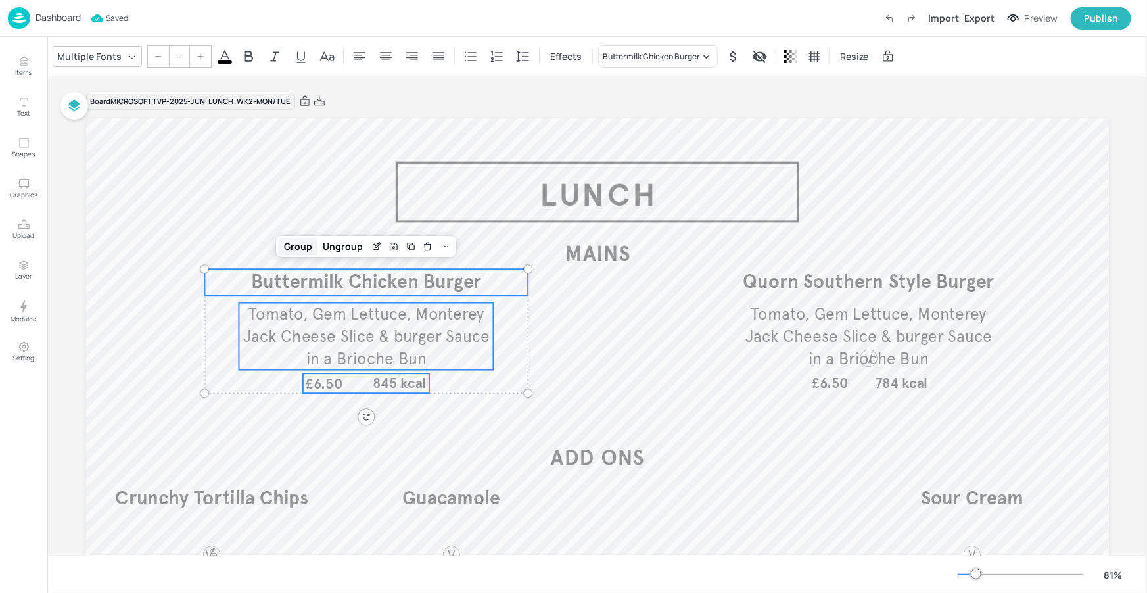
click at [293, 245] on div "Group" at bounding box center [298, 246] width 39 height 17
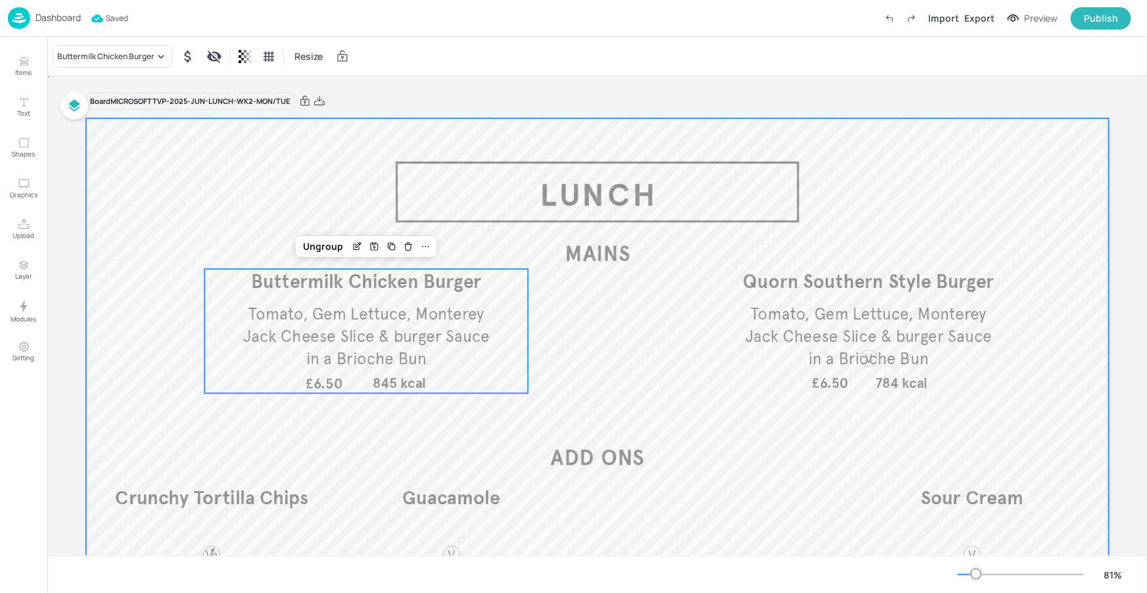
drag, startPoint x: 663, startPoint y: 349, endPoint x: 676, endPoint y: 344, distance: 13.6
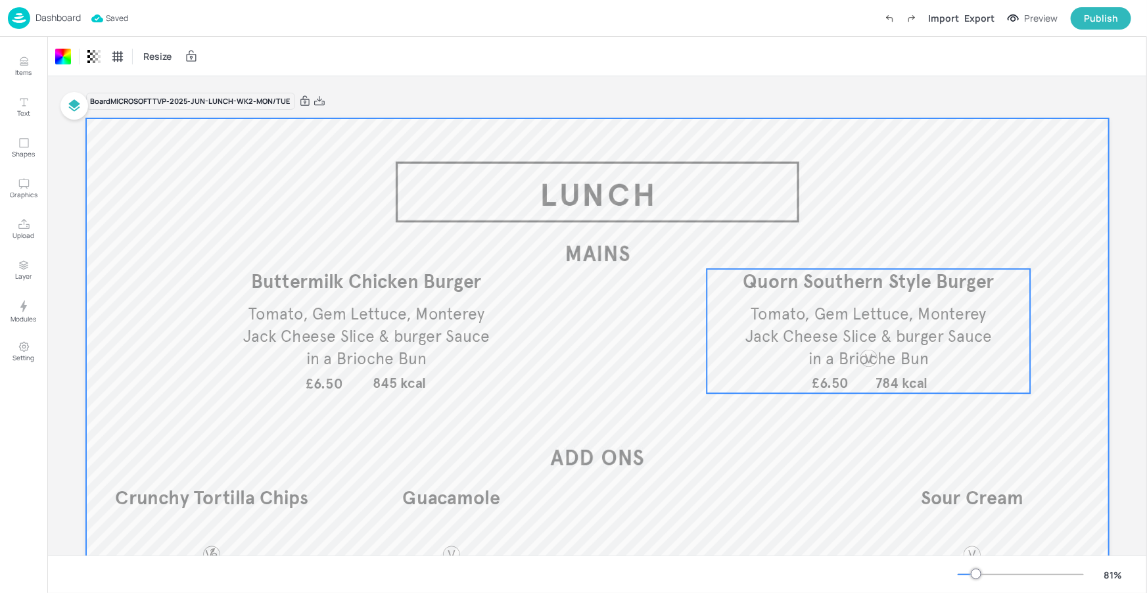
click at [807, 322] on span "Tomato, Gem Lettuce, Monterey Jack Cheese Slice & burger Sauce in a Brioche Bun" at bounding box center [869, 336] width 246 height 64
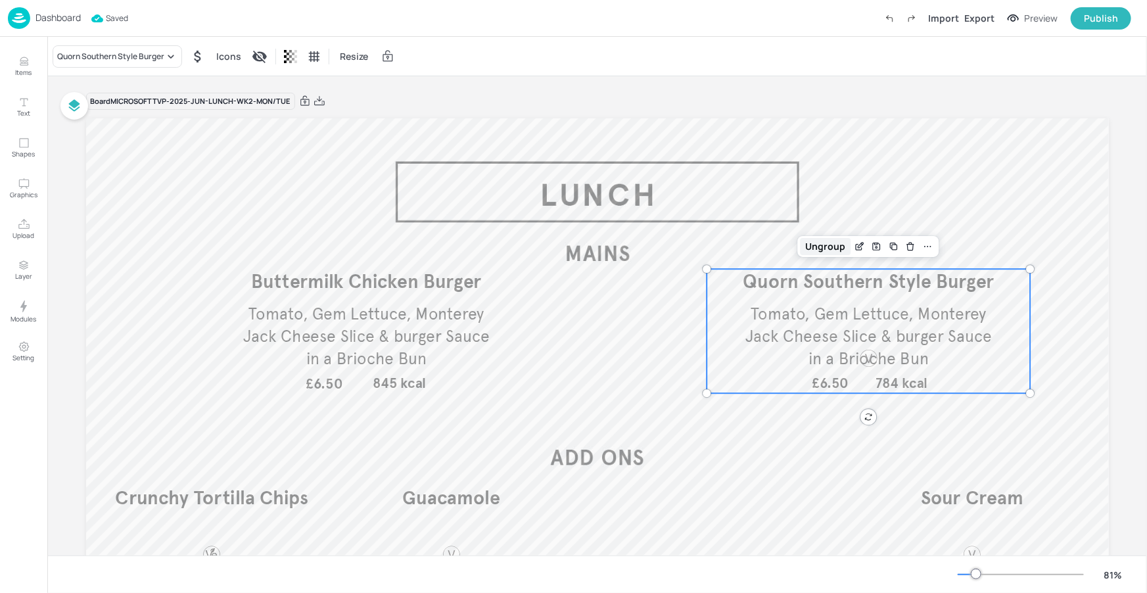
click at [820, 244] on div "Ungroup" at bounding box center [826, 246] width 51 height 17
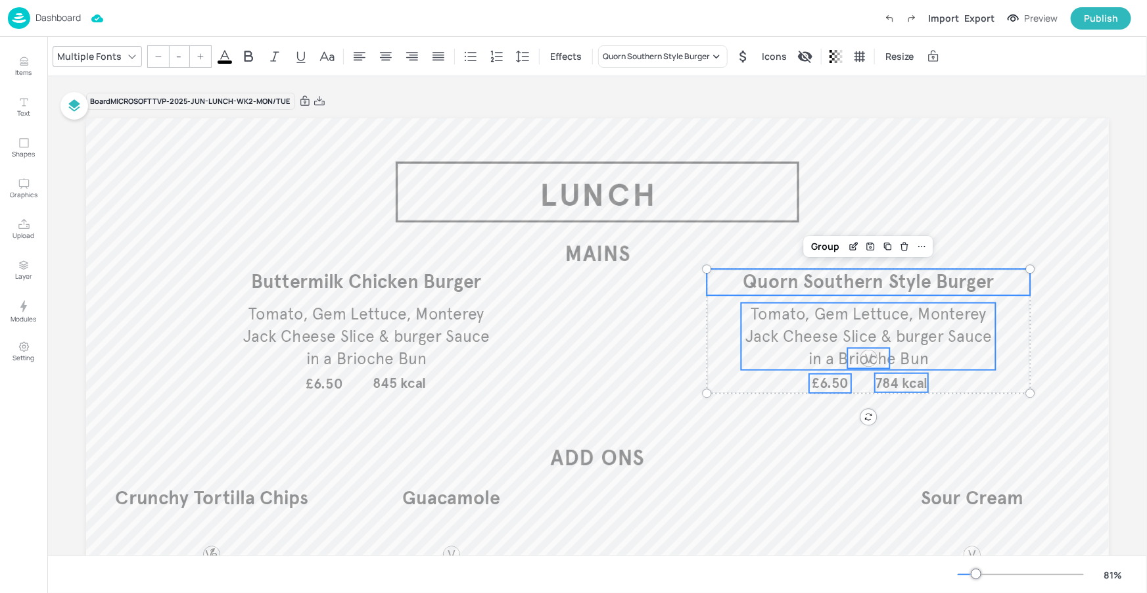
click at [834, 386] on span "£6.50" at bounding box center [830, 383] width 37 height 17
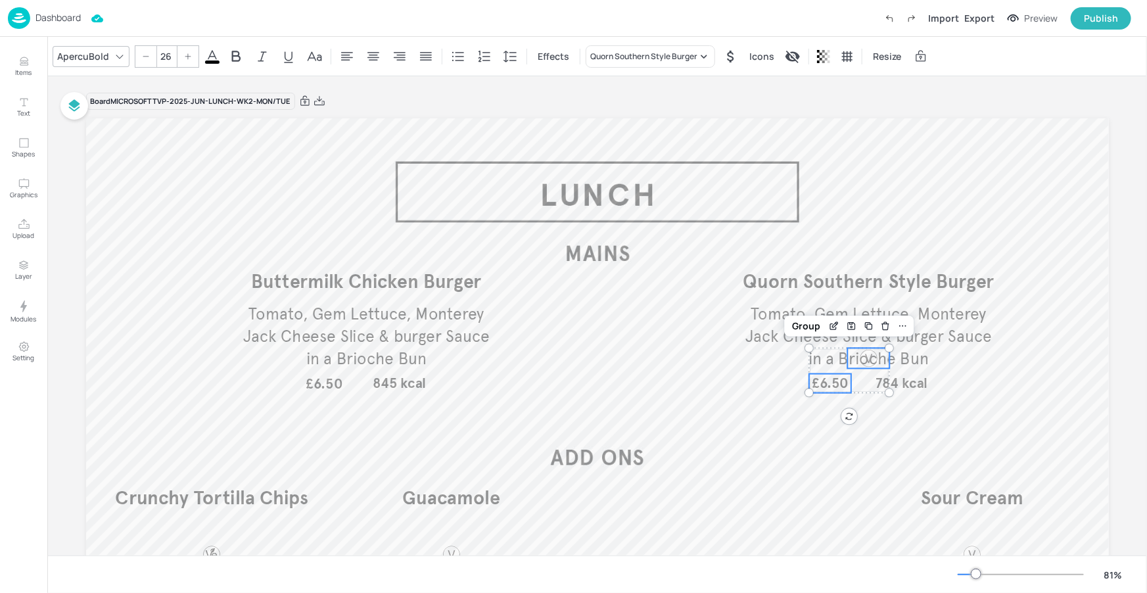
click at [872, 365] on div at bounding box center [869, 358] width 20 height 20
click at [892, 381] on span "784 kcal" at bounding box center [901, 382] width 52 height 17
drag, startPoint x: 863, startPoint y: 366, endPoint x: 863, endPoint y: 389, distance: 23.0
click at [863, 389] on div at bounding box center [869, 381] width 20 height 20
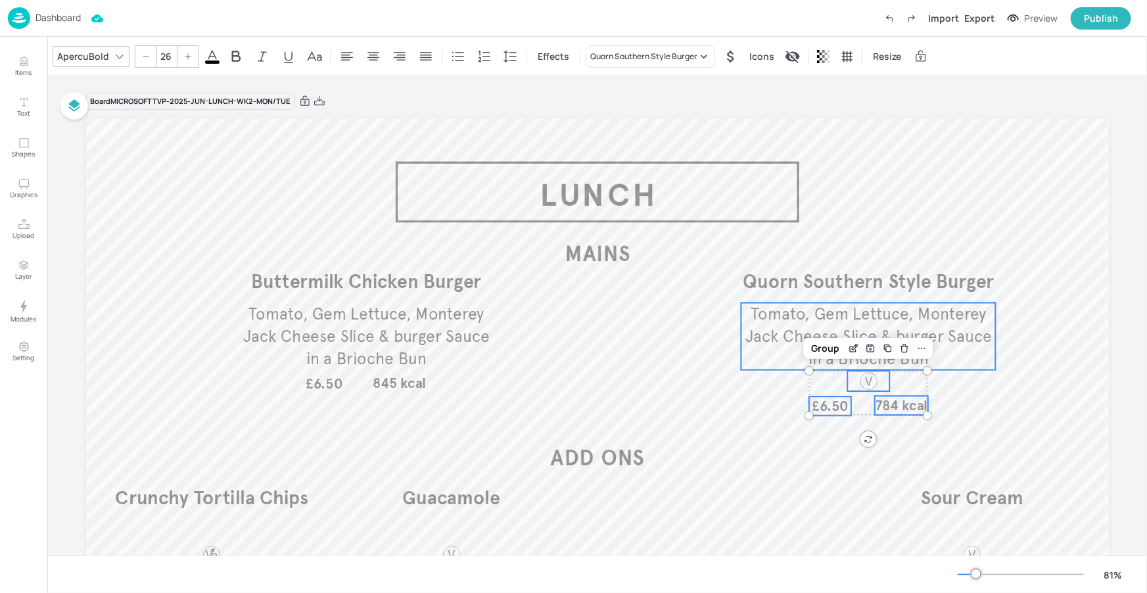
type input "--"
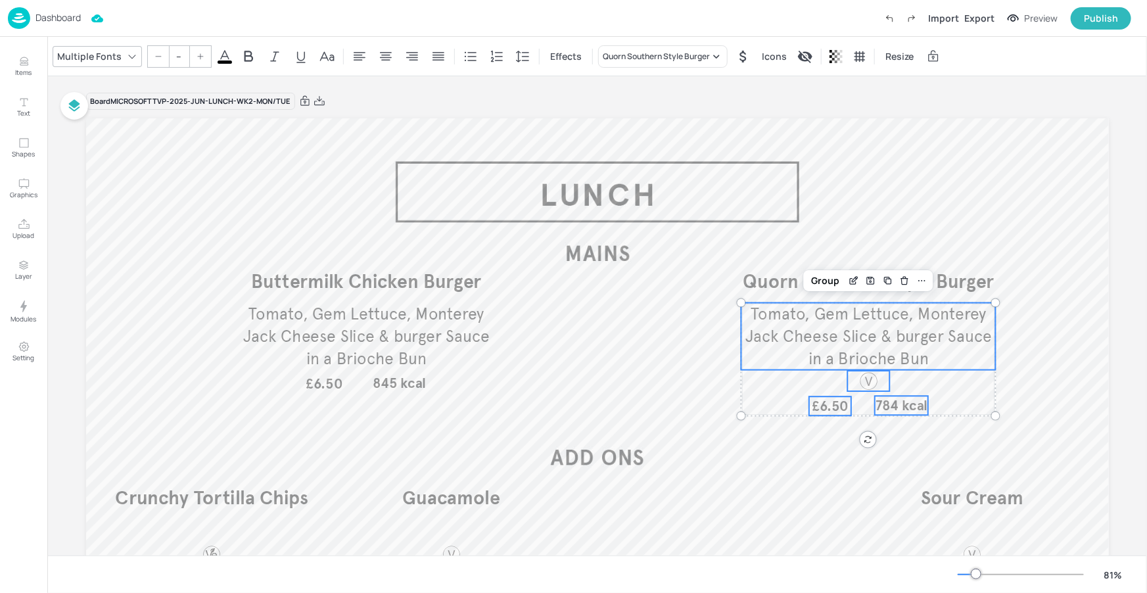
click at [926, 316] on span "Tomato, Gem Lettuce, Monterey Jack Cheese Slice & burger Sauce in a Brioche Bun" at bounding box center [869, 336] width 246 height 64
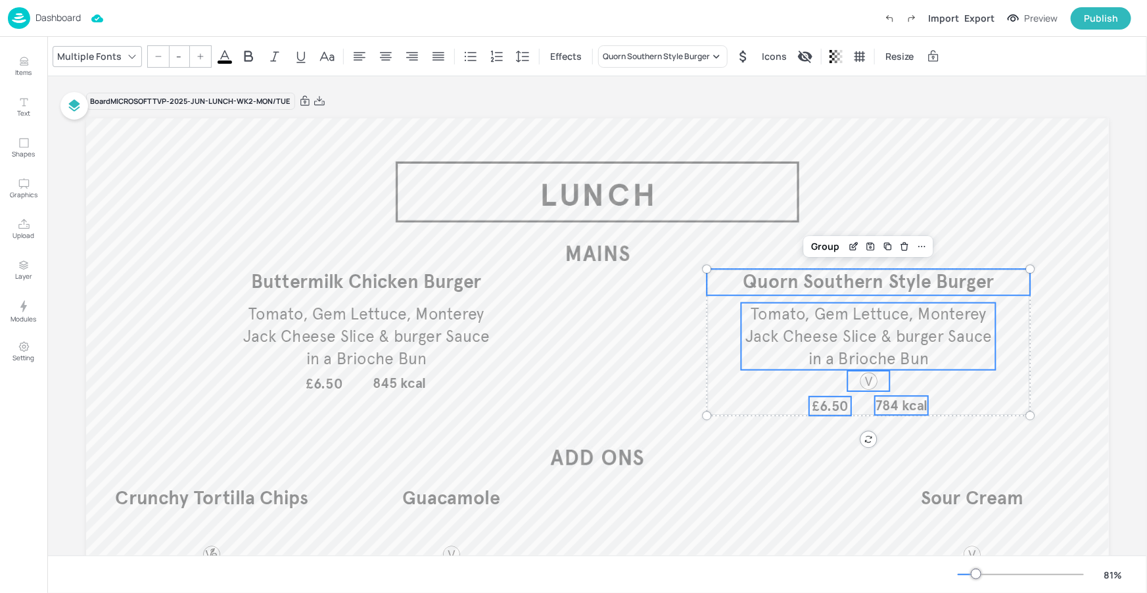
click at [948, 288] on span "Quorn Southern Style Burger" at bounding box center [868, 282] width 251 height 24
click at [919, 247] on icon at bounding box center [922, 246] width 7 height 1
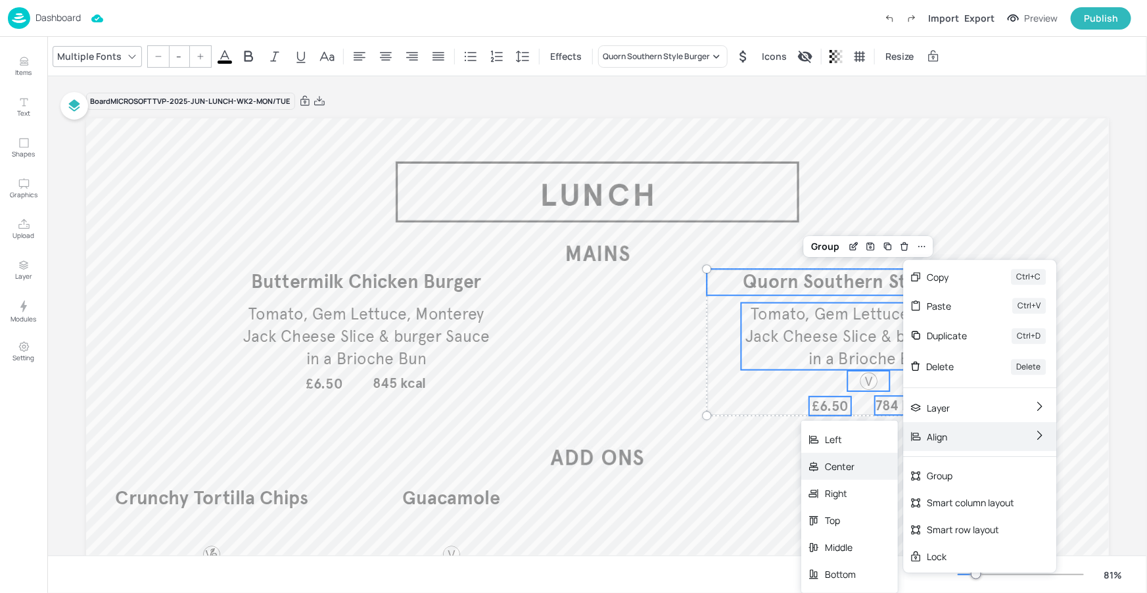
click at [861, 464] on div "Center" at bounding box center [850, 466] width 97 height 27
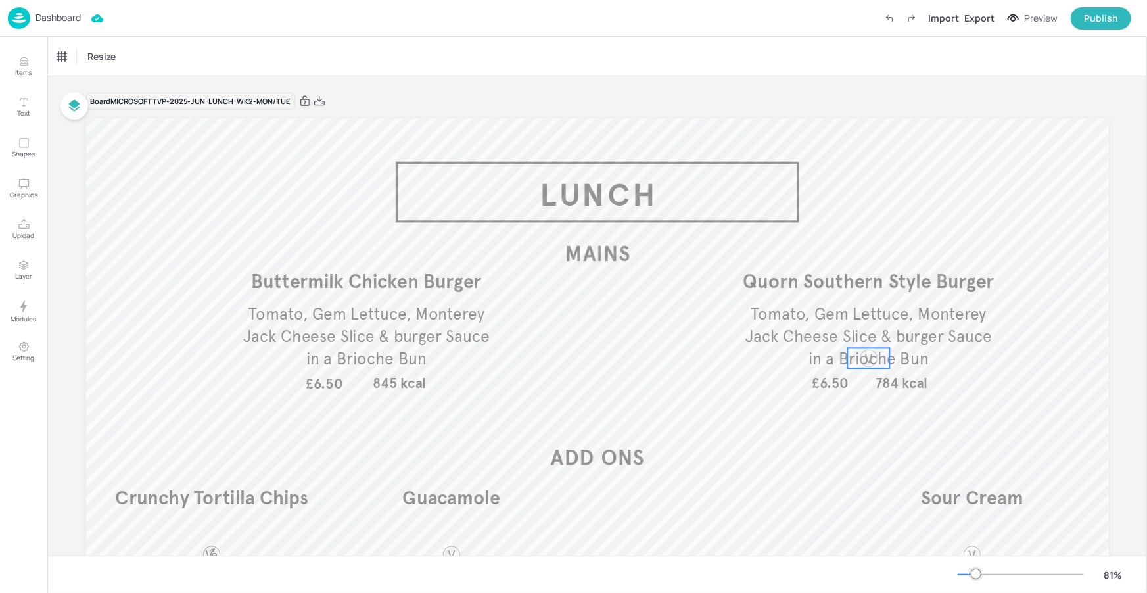
click at [871, 360] on div at bounding box center [869, 358] width 20 height 20
click at [844, 377] on span "£6.50" at bounding box center [830, 383] width 37 height 17
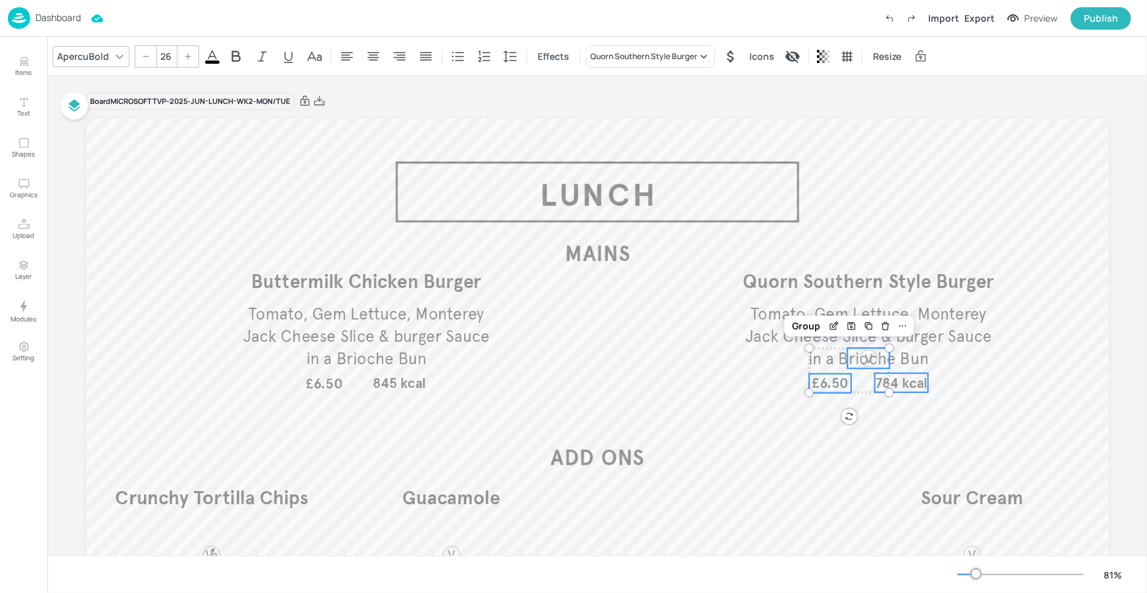
click at [901, 379] on span "784 kcal" at bounding box center [901, 382] width 52 height 17
drag, startPoint x: 881, startPoint y: 364, endPoint x: 882, endPoint y: 389, distance: 25.0
click at [882, 389] on div at bounding box center [869, 381] width 42 height 20
click at [830, 351] on div "Group" at bounding box center [826, 348] width 39 height 17
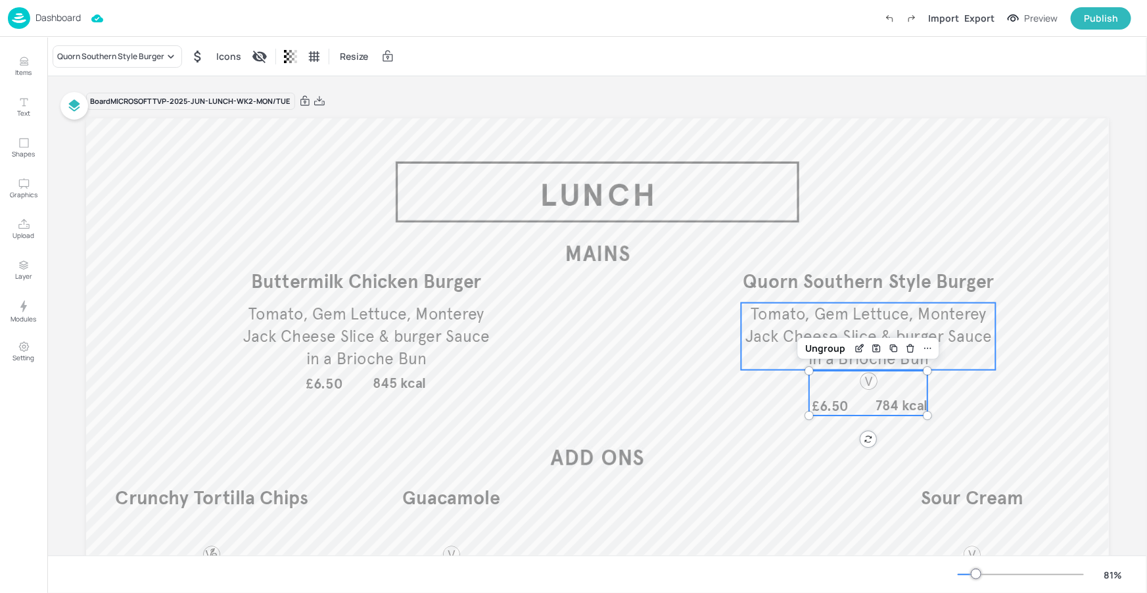
click at [952, 341] on span "Tomato, Gem Lettuce, Monterey Jack Cheese Slice & burger Sauce in a Brioche Bun" at bounding box center [869, 336] width 246 height 64
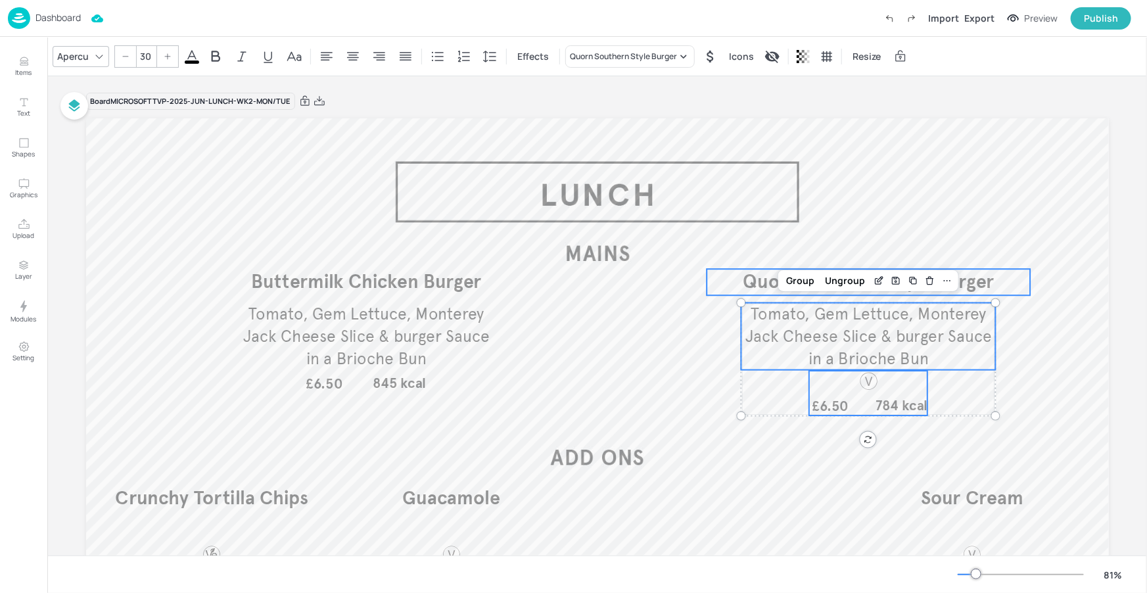
type input "--"
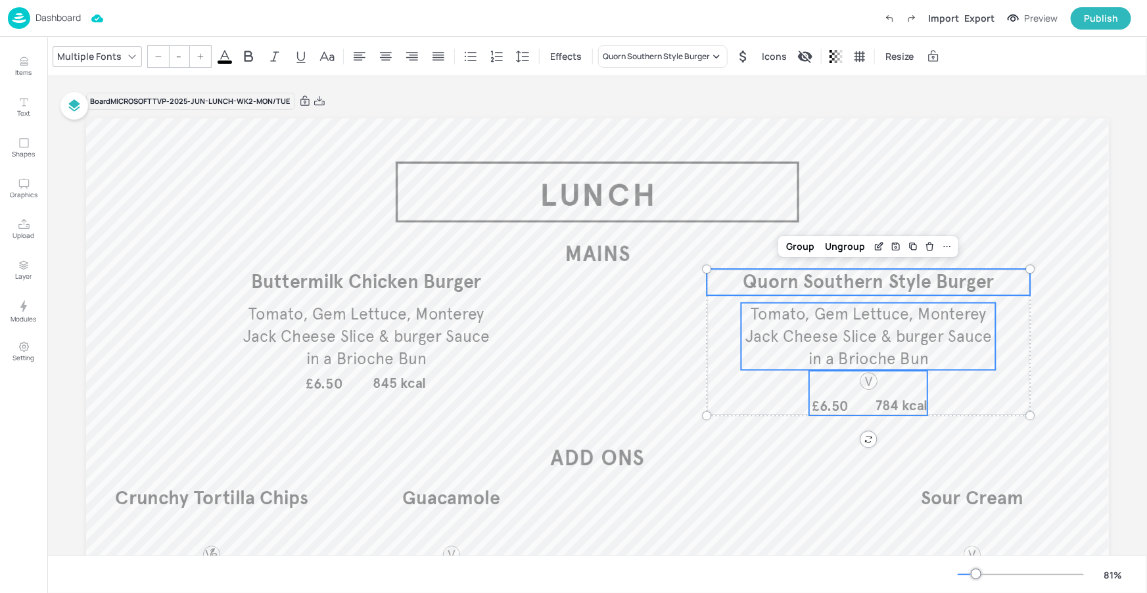
click at [972, 282] on span "Quorn Southern Style Burger" at bounding box center [868, 282] width 251 height 24
click at [943, 245] on icon at bounding box center [947, 246] width 11 height 11
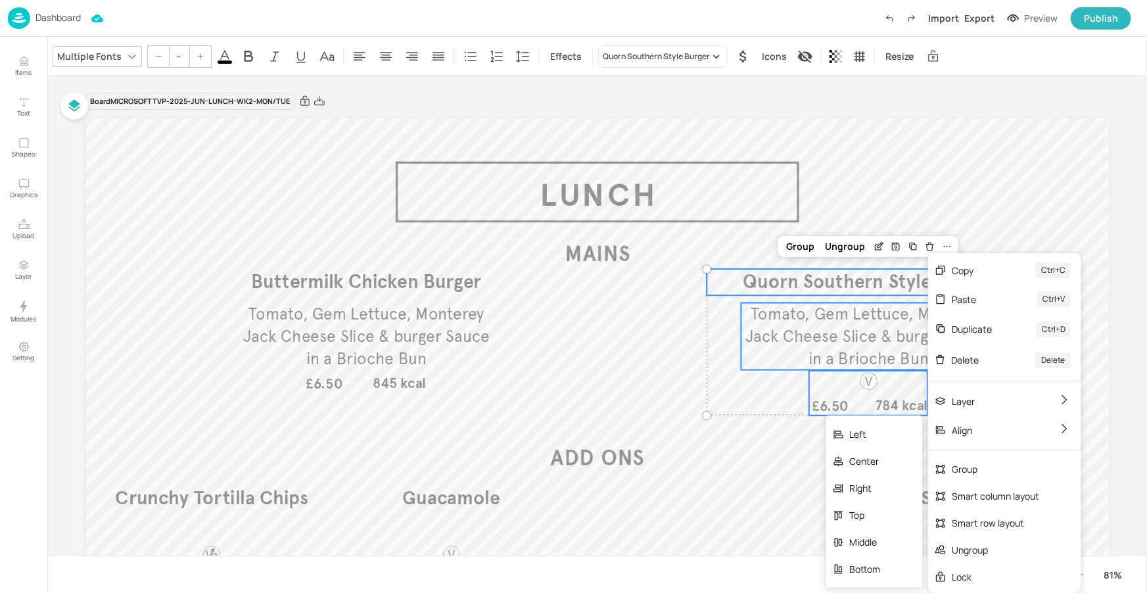
click at [894, 457] on div "Center" at bounding box center [875, 461] width 97 height 27
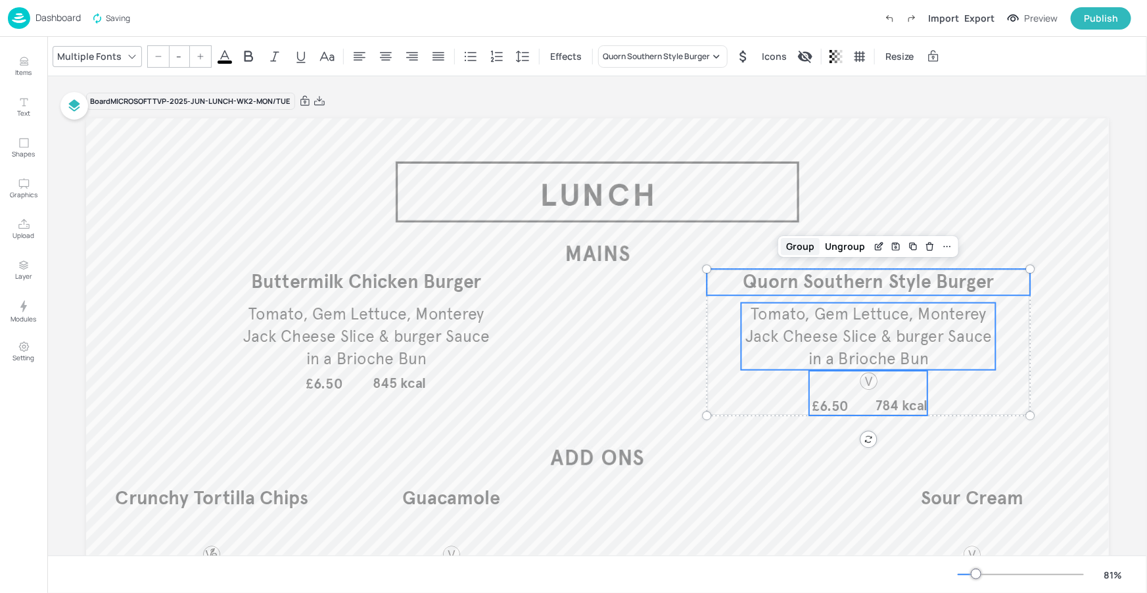
click at [802, 246] on div "Group" at bounding box center [800, 246] width 39 height 17
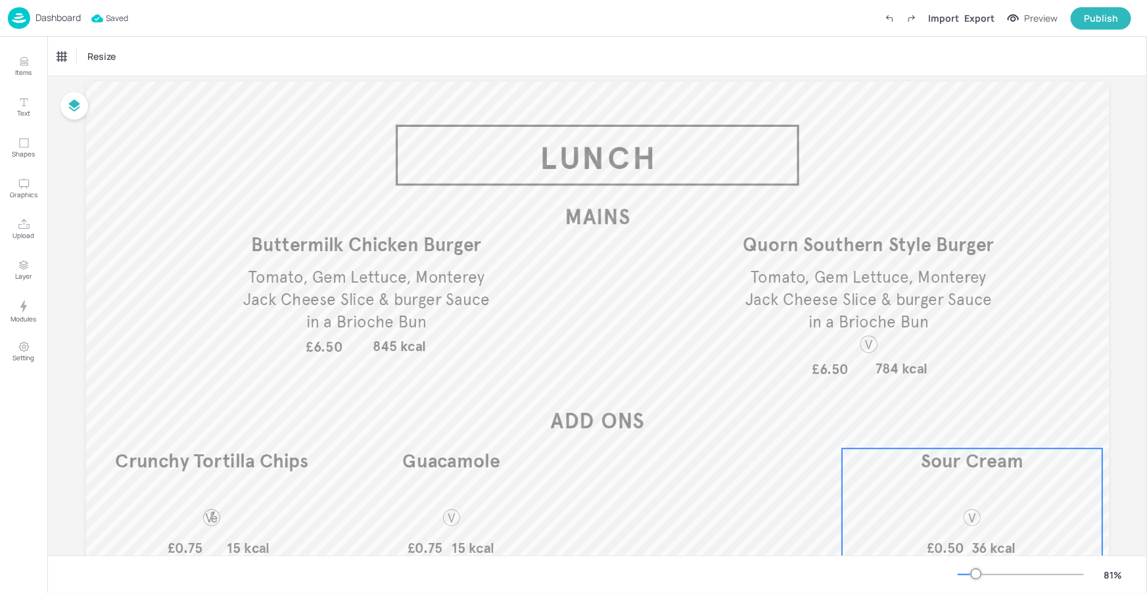
scroll to position [112, 0]
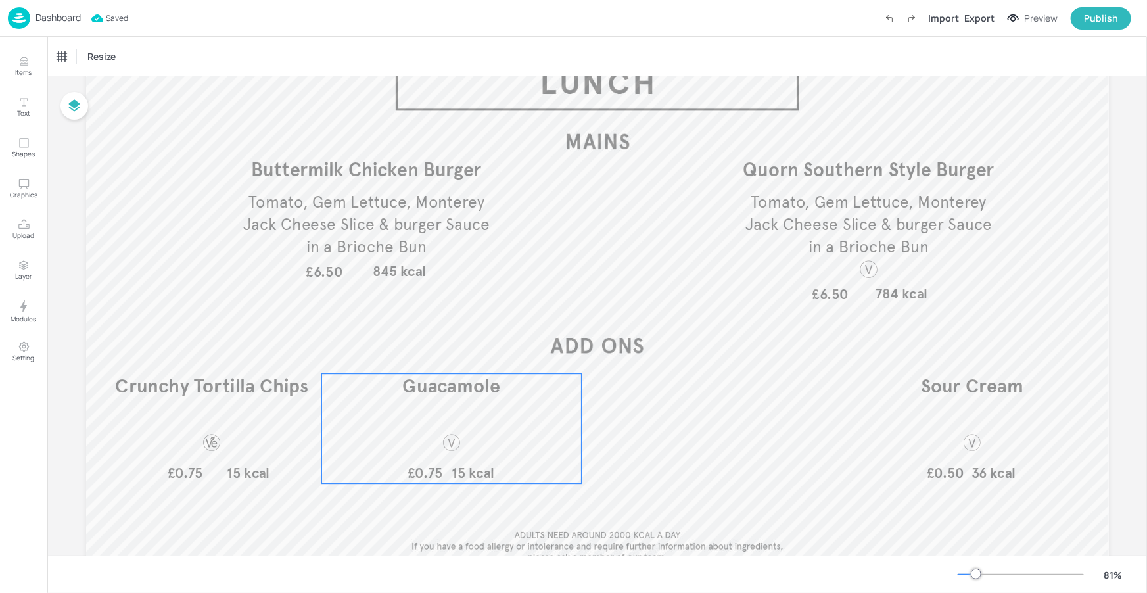
click at [454, 433] on div at bounding box center [451, 443] width 20 height 20
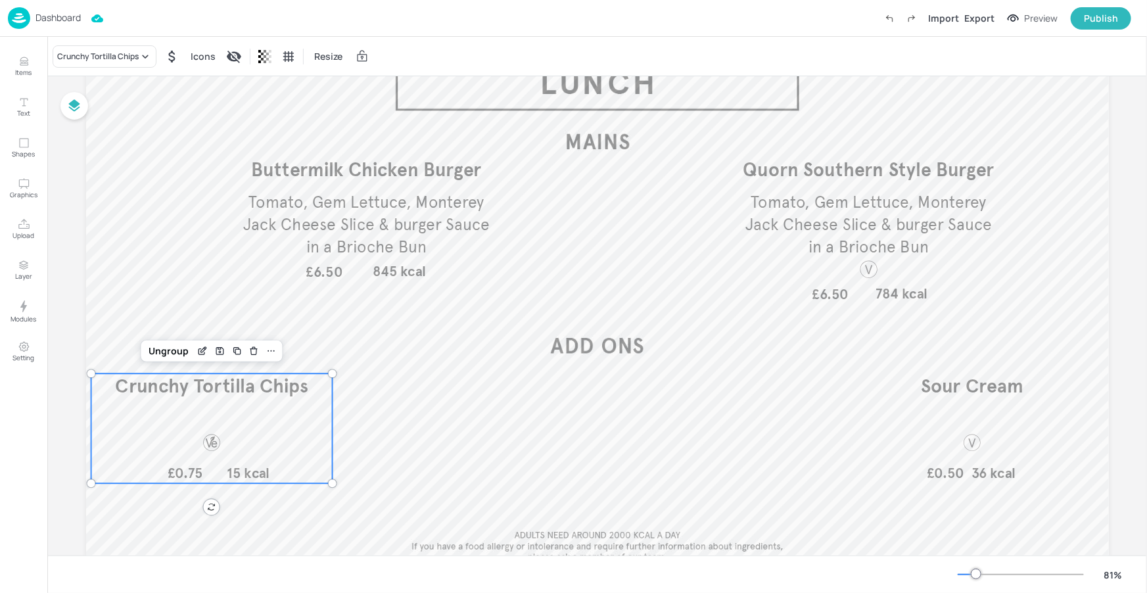
click at [285, 437] on div "Crunchy Tortilla Chips £0.75 15 kcal" at bounding box center [211, 428] width 241 height 110
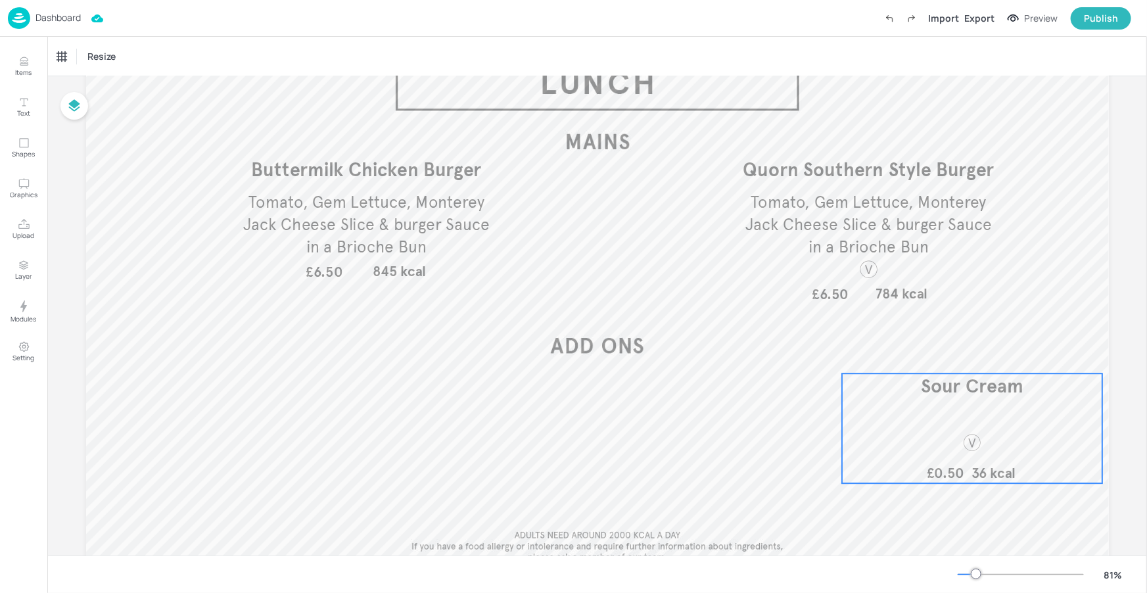
click at [959, 427] on div "Sour Cream £0.50 36 kcal" at bounding box center [972, 428] width 260 height 110
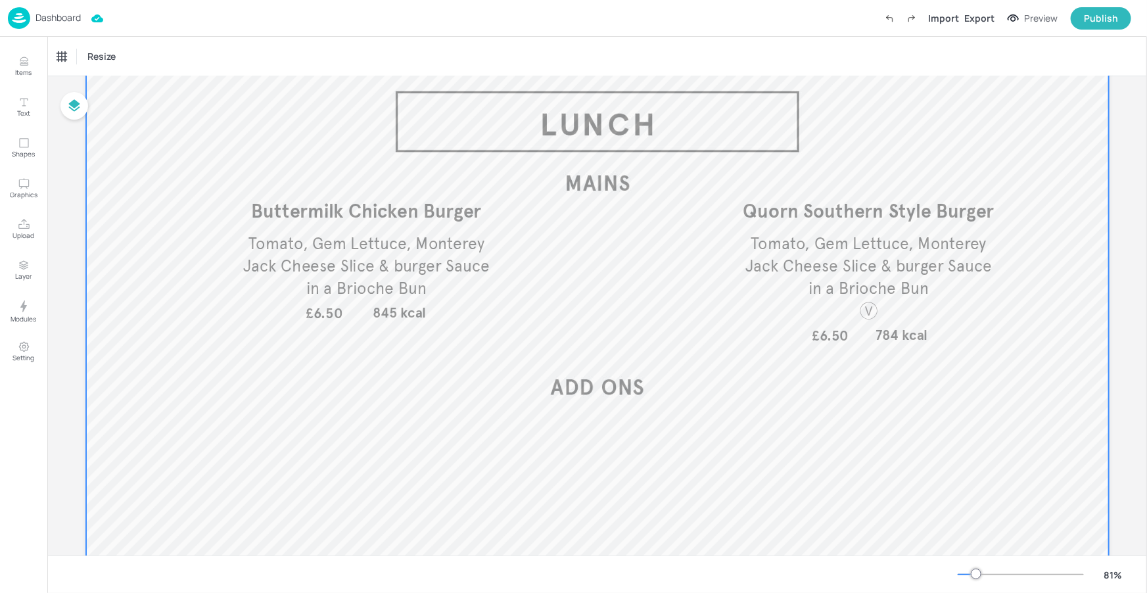
scroll to position [14, 0]
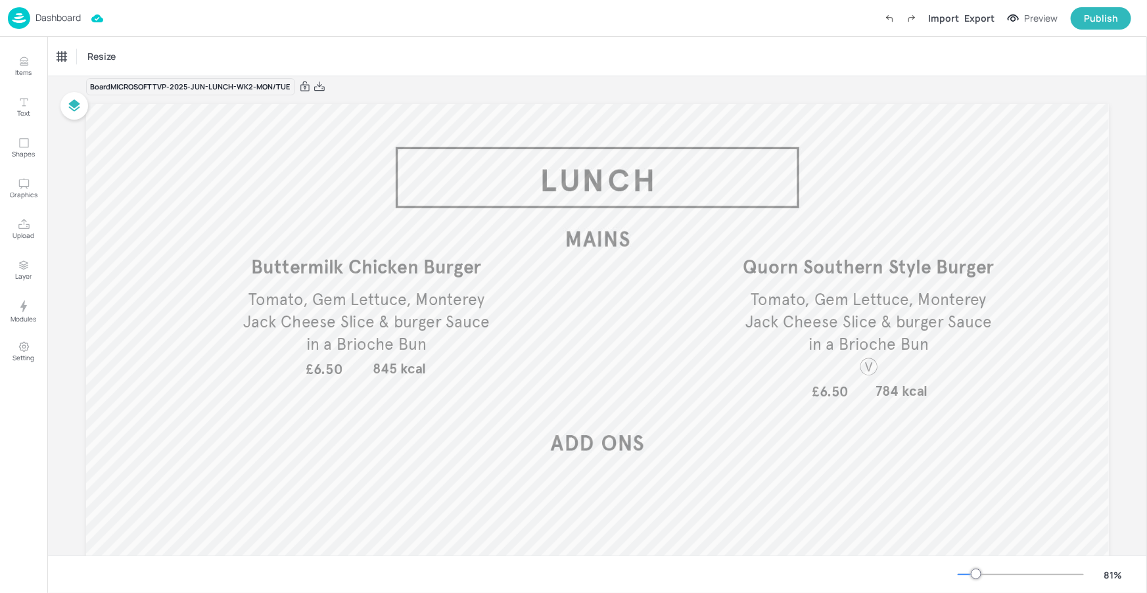
click at [965, 573] on div at bounding box center [1021, 574] width 126 height 11
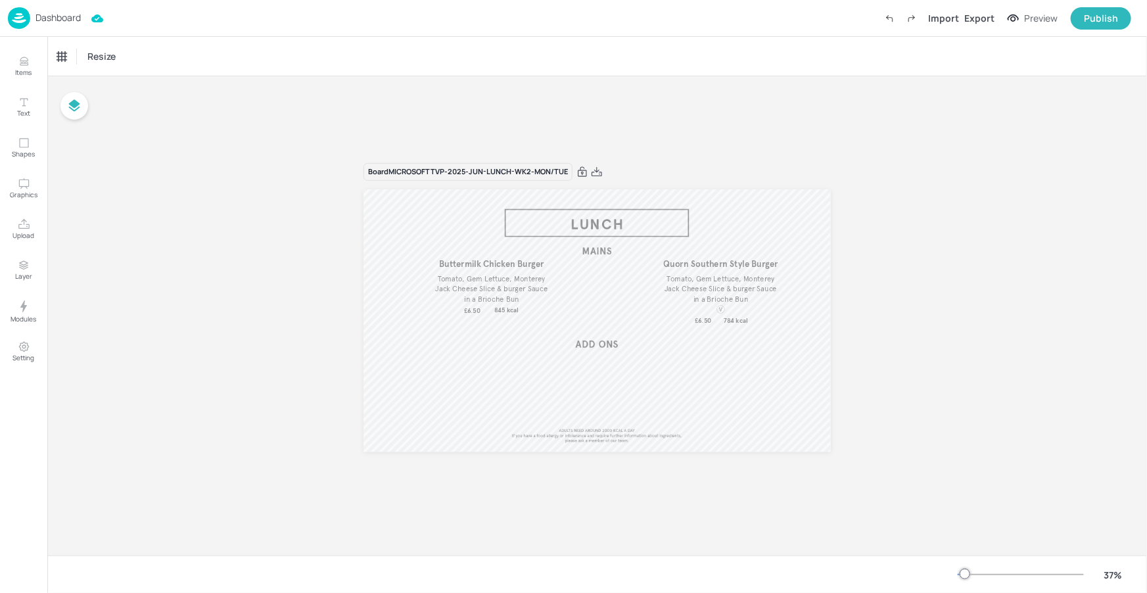
click at [968, 573] on div at bounding box center [965, 574] width 11 height 11
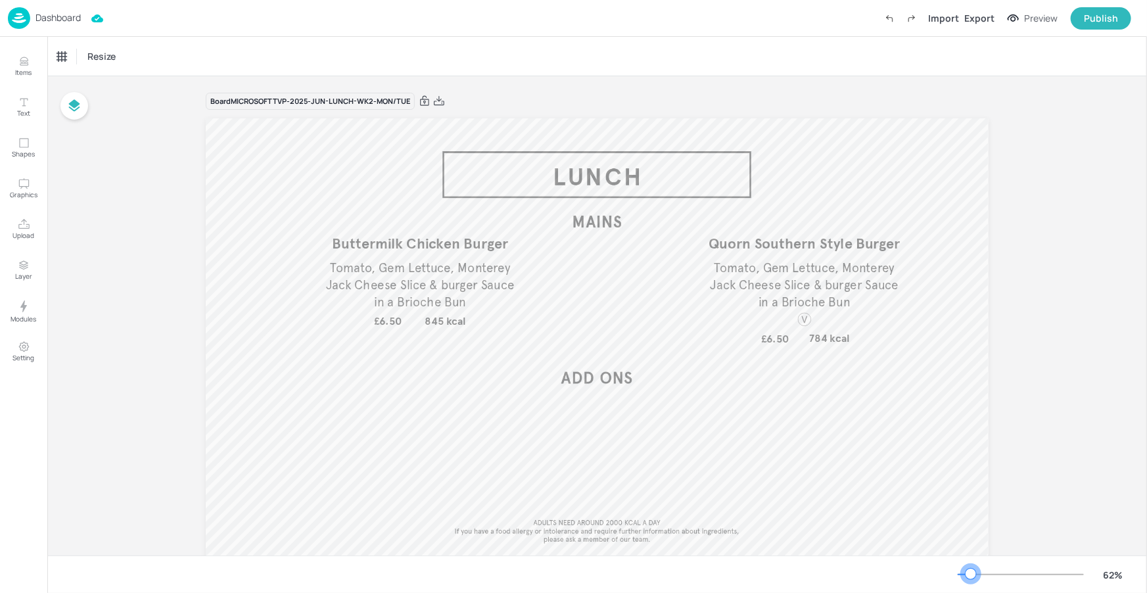
click at [972, 573] on div at bounding box center [971, 574] width 11 height 11
